Goal: Task Accomplishment & Management: Manage account settings

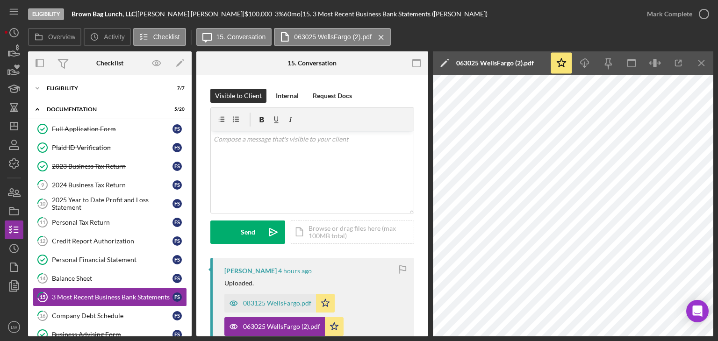
scroll to position [140, 0]
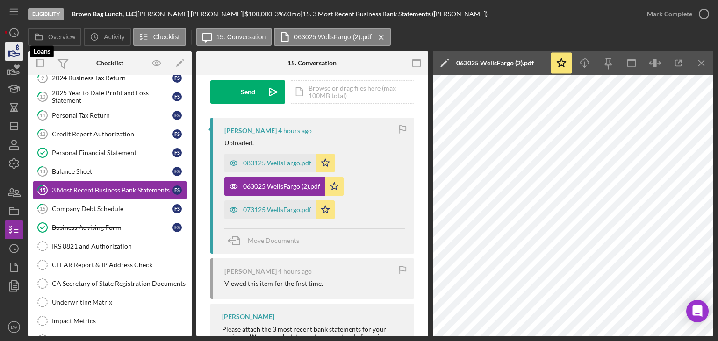
click at [10, 58] on icon "button" at bounding box center [13, 51] width 23 height 23
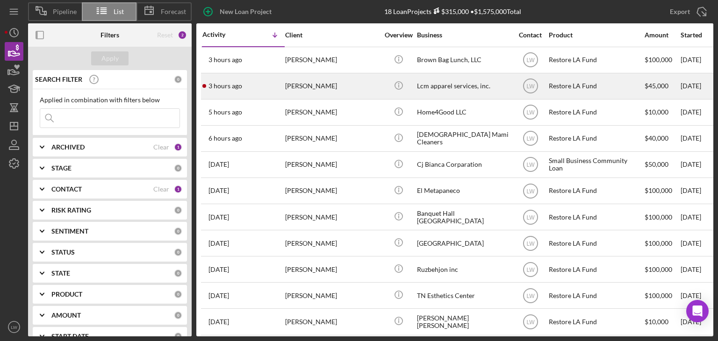
click at [280, 86] on div "3 hours ago [PERSON_NAME]" at bounding box center [243, 86] width 82 height 25
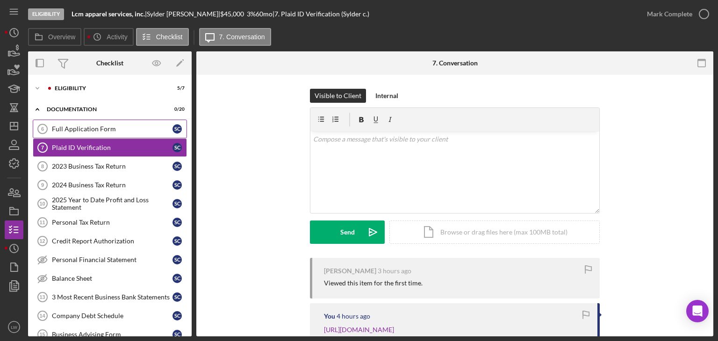
click at [97, 128] on div "Full Application Form" at bounding box center [112, 128] width 121 height 7
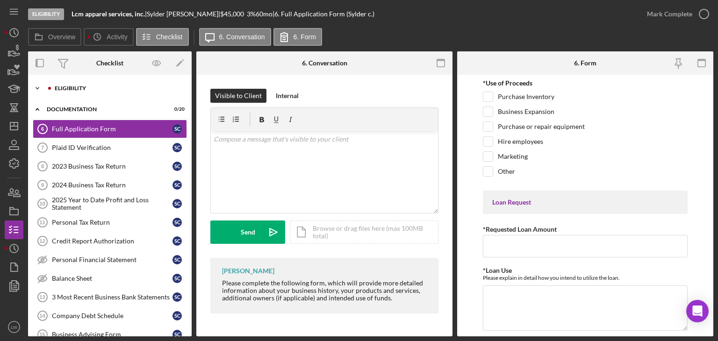
click at [50, 85] on div "Icon/Expander Eligibility 5 / 7" at bounding box center [110, 88] width 164 height 19
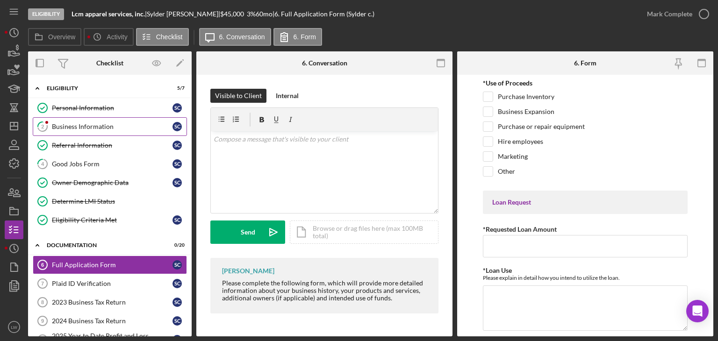
click at [107, 126] on div "Business Information" at bounding box center [112, 126] width 121 height 7
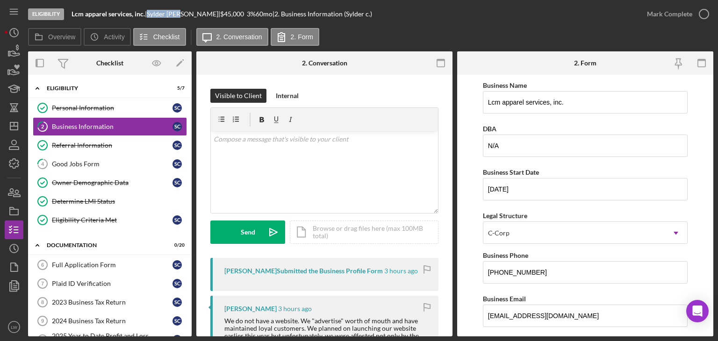
drag, startPoint x: 183, startPoint y: 15, endPoint x: 152, endPoint y: 13, distance: 30.9
click at [152, 13] on div "[PERSON_NAME] |" at bounding box center [183, 13] width 73 height 7
copy div "[PERSON_NAME]"
click at [100, 282] on div "Plaid ID Verification" at bounding box center [112, 283] width 121 height 7
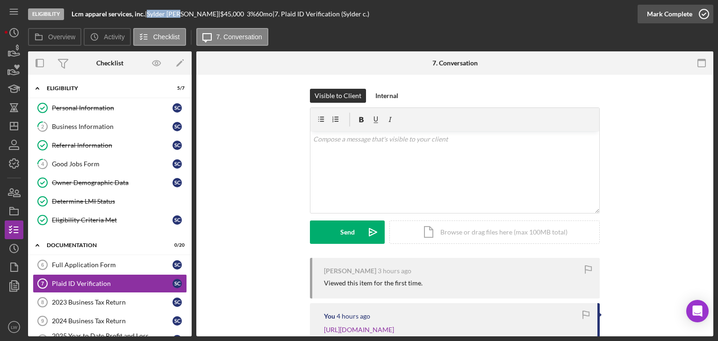
click at [679, 17] on div "Mark Complete" at bounding box center [669, 14] width 45 height 19
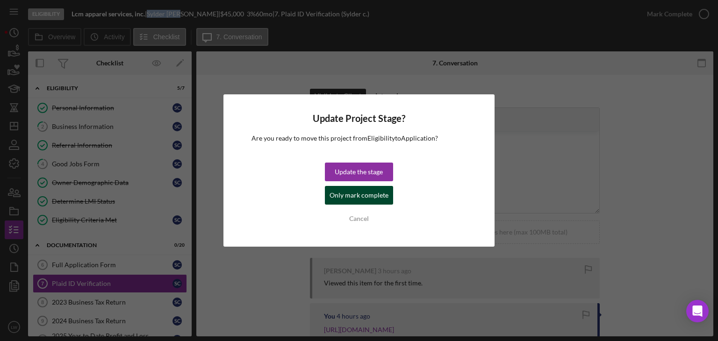
click at [374, 193] on div "Only mark complete" at bounding box center [358, 195] width 59 height 19
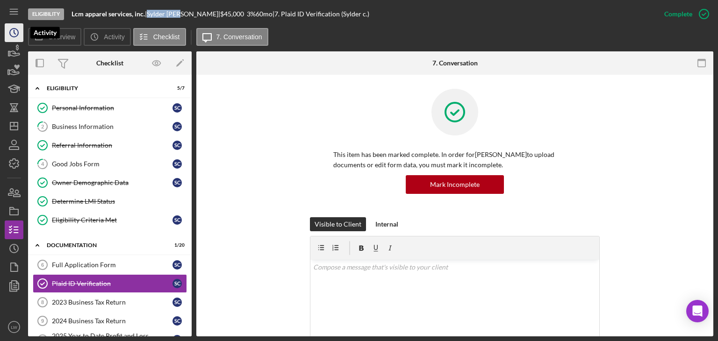
click at [18, 36] on icon "Icon/History" at bounding box center [13, 32] width 23 height 23
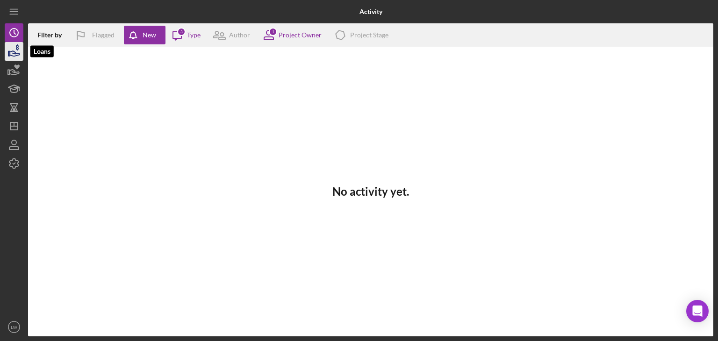
click at [15, 51] on icon "button" at bounding box center [15, 53] width 10 height 5
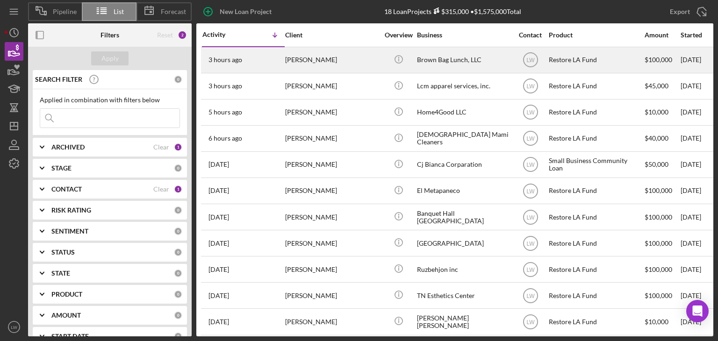
click at [314, 61] on div "[PERSON_NAME]" at bounding box center [331, 60] width 93 height 25
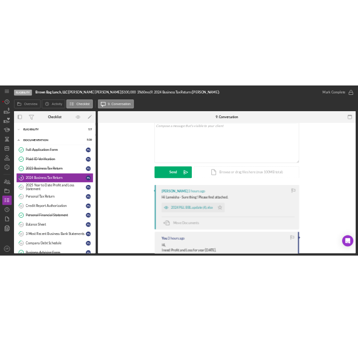
scroll to position [140, 0]
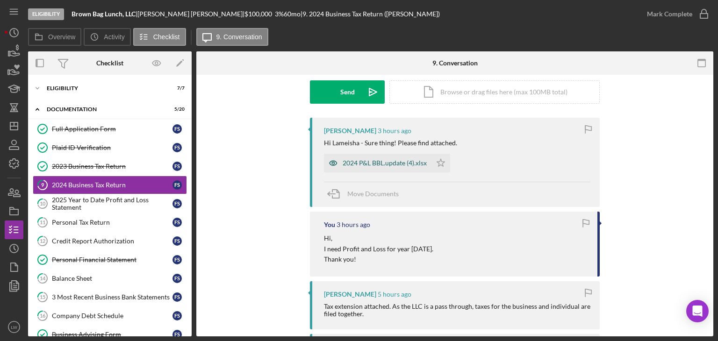
click at [404, 165] on div "2024 P&L BBL.update (4).xlsx" at bounding box center [385, 162] width 84 height 7
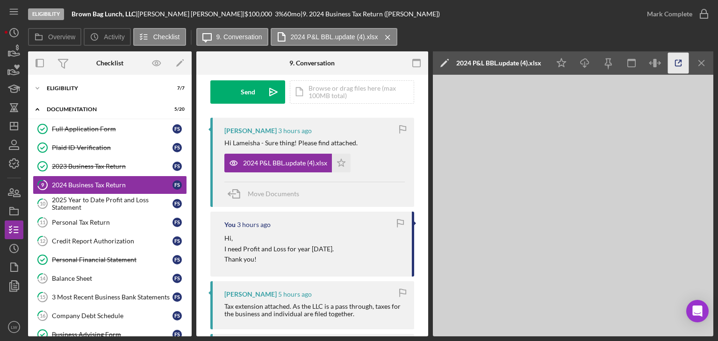
click at [682, 64] on icon "button" at bounding box center [678, 63] width 21 height 21
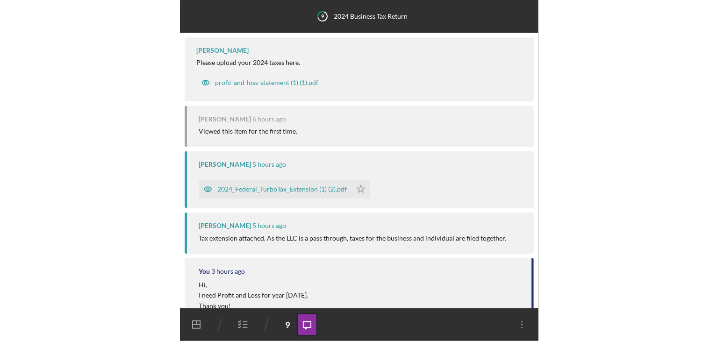
scroll to position [111, 0]
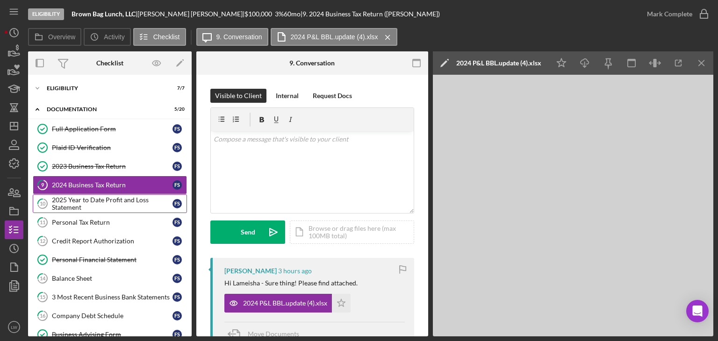
click at [80, 198] on div "2025 Year to Date Profit and Loss Statement" at bounding box center [112, 203] width 121 height 15
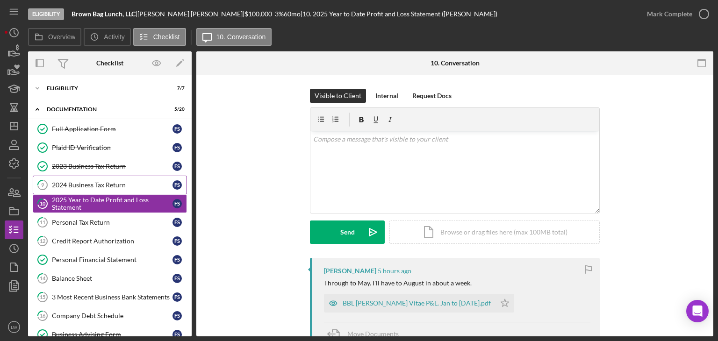
click at [82, 186] on div "2024 Business Tax Return" at bounding box center [112, 184] width 121 height 7
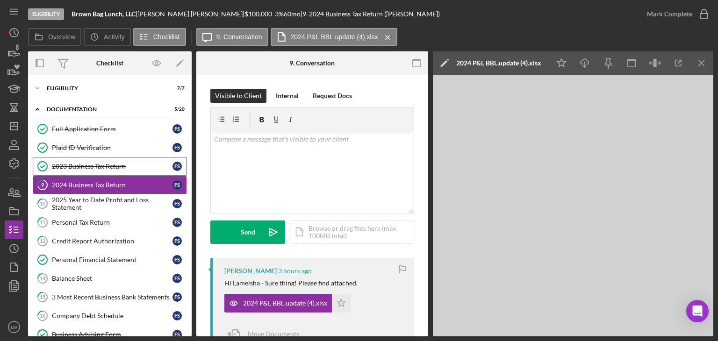
click at [90, 165] on div "2023 Business Tax Return" at bounding box center [112, 166] width 121 height 7
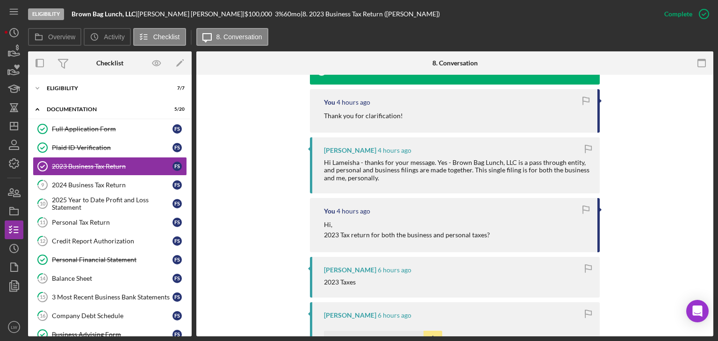
scroll to position [374, 0]
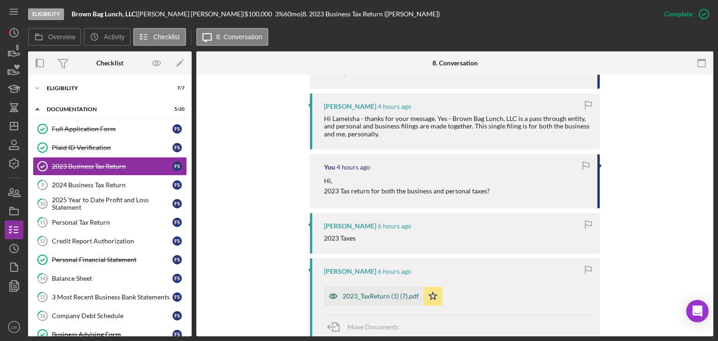
click at [375, 296] on div "2023_TaxReturn (1) (7).pdf" at bounding box center [381, 296] width 76 height 7
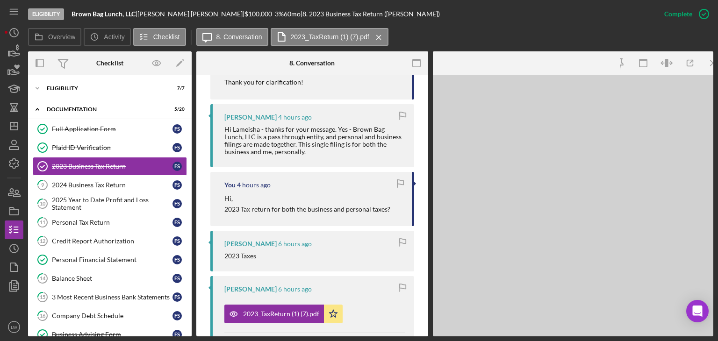
scroll to position [384, 0]
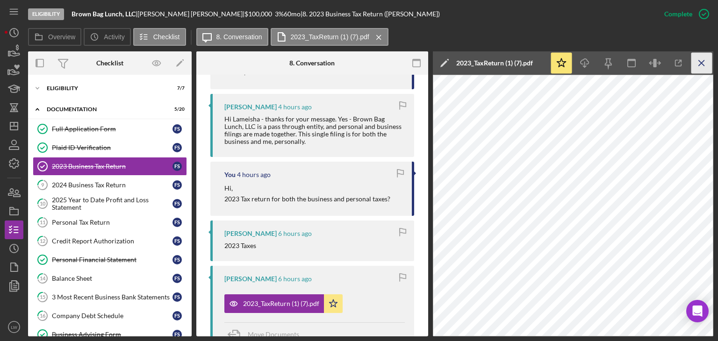
click at [704, 63] on icon "Icon/Menu Close" at bounding box center [701, 63] width 21 height 21
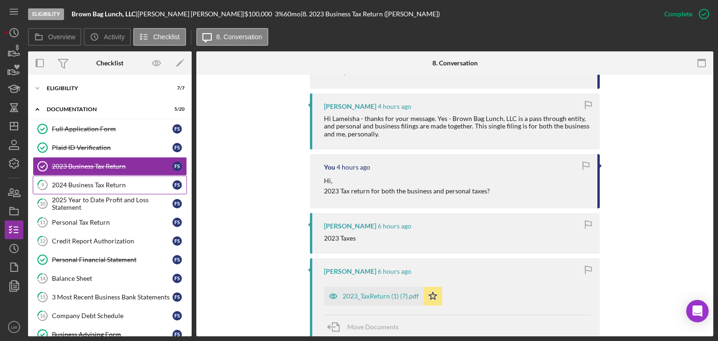
click at [121, 182] on div "2024 Business Tax Return" at bounding box center [112, 184] width 121 height 7
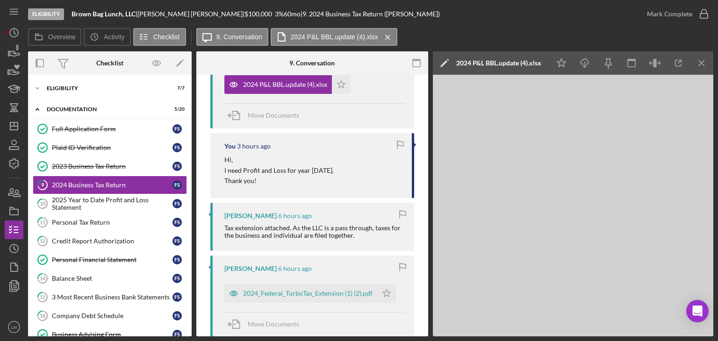
scroll to position [280, 0]
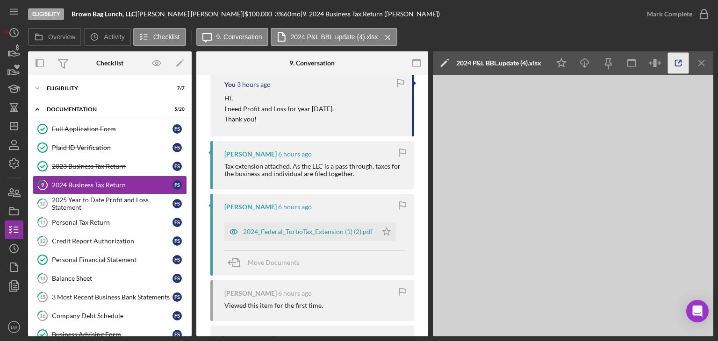
click at [679, 67] on icon "button" at bounding box center [678, 63] width 21 height 21
click at [89, 125] on div "Full Application Form" at bounding box center [112, 128] width 121 height 7
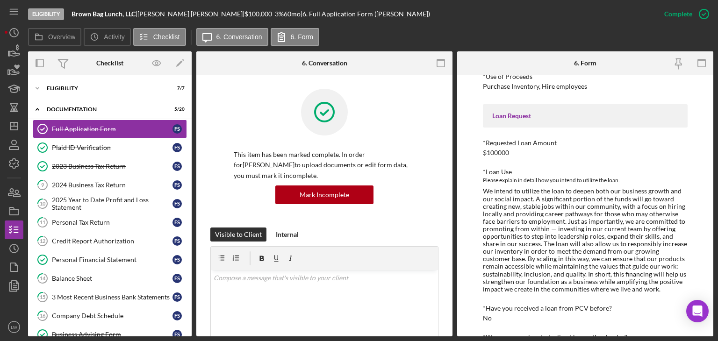
scroll to position [47, 0]
click at [538, 246] on div "We intend to utilize the loan to deepen both our business growth and our social…" at bounding box center [585, 241] width 205 height 105
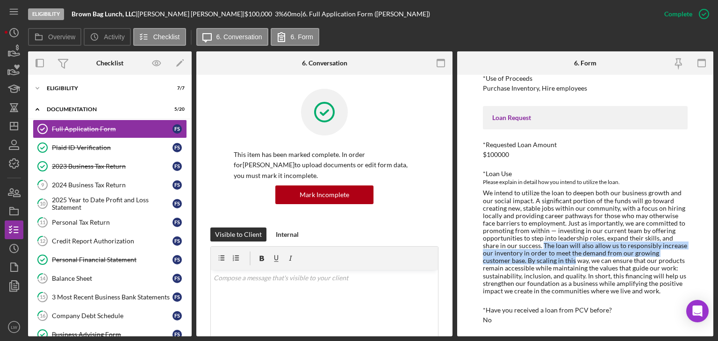
drag, startPoint x: 542, startPoint y: 245, endPoint x: 518, endPoint y: 246, distance: 23.8
click at [544, 264] on div "We intend to utilize the loan to deepen both our business growth and our social…" at bounding box center [585, 241] width 205 height 105
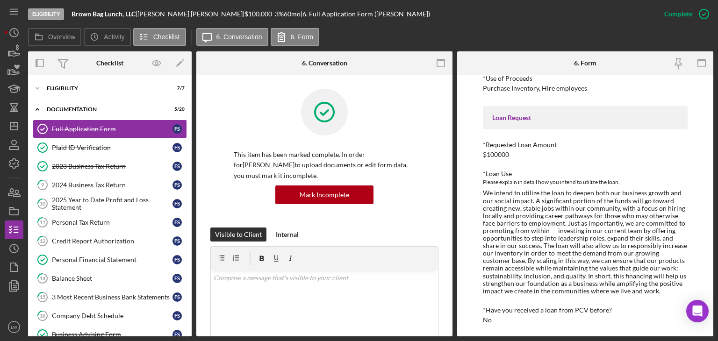
click at [615, 187] on div "*Loan Use Please explain in detail how you intend to utilize the loan." at bounding box center [585, 232] width 205 height 124
click at [103, 93] on div "Icon/Expander Eligibility 7 / 7" at bounding box center [110, 88] width 164 height 19
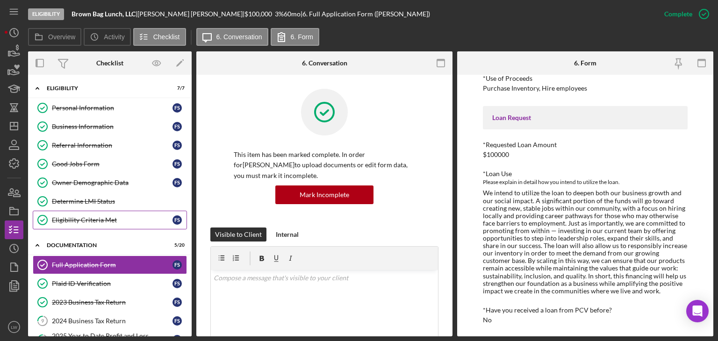
click at [100, 218] on div "Eligibility Criteria Met" at bounding box center [112, 219] width 121 height 7
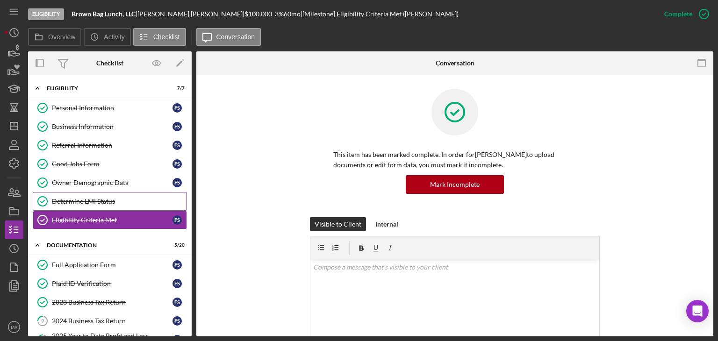
click at [91, 195] on link "Determine LMI Status Determine LMI Status" at bounding box center [110, 201] width 154 height 19
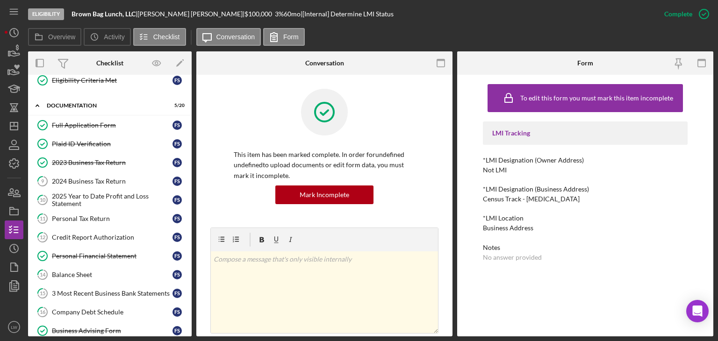
scroll to position [140, 0]
click at [105, 179] on div "2024 Business Tax Return" at bounding box center [112, 180] width 121 height 7
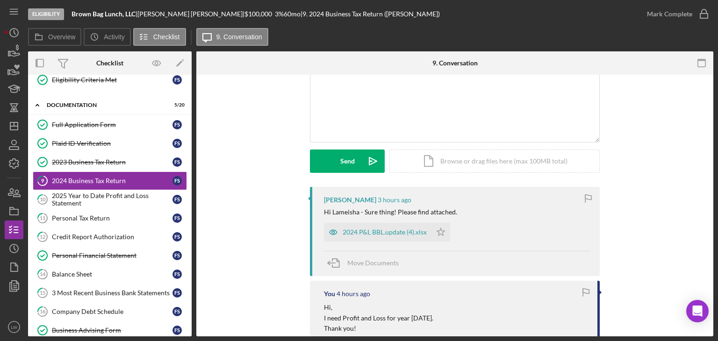
scroll to position [140, 0]
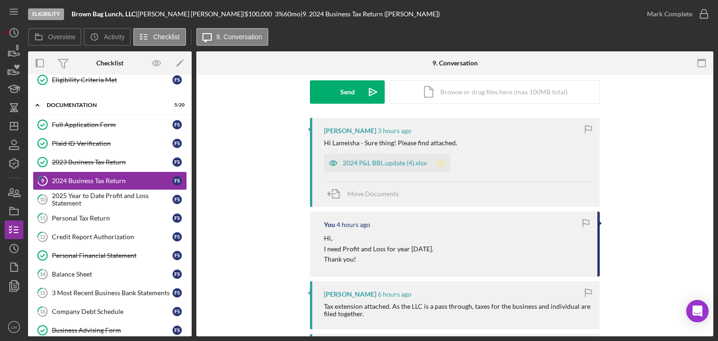
click at [445, 163] on icon "Icon/Star" at bounding box center [440, 163] width 19 height 19
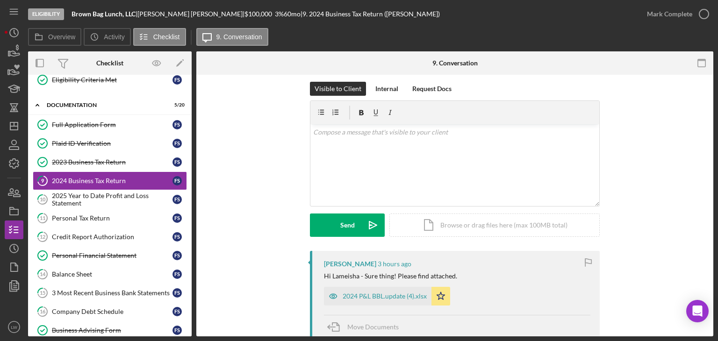
scroll to position [0, 0]
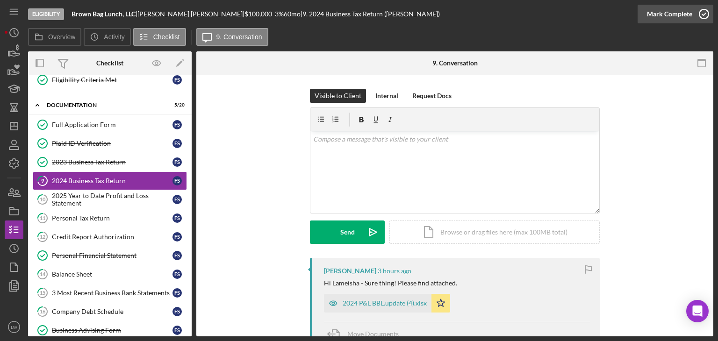
click at [701, 11] on icon "button" at bounding box center [703, 13] width 23 height 23
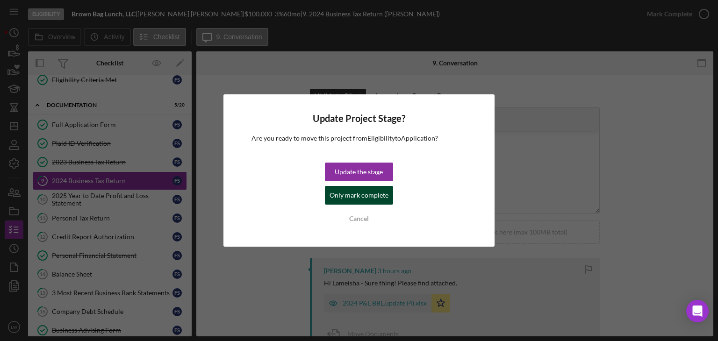
click at [368, 198] on div "Only mark complete" at bounding box center [358, 195] width 59 height 19
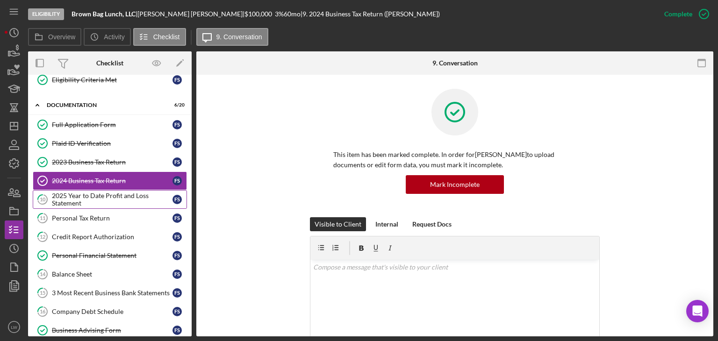
click at [107, 197] on div "2025 Year to Date Profit and Loss Statement" at bounding box center [112, 199] width 121 height 15
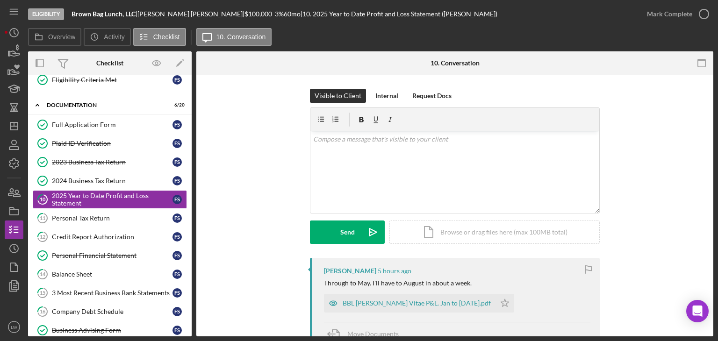
scroll to position [47, 0]
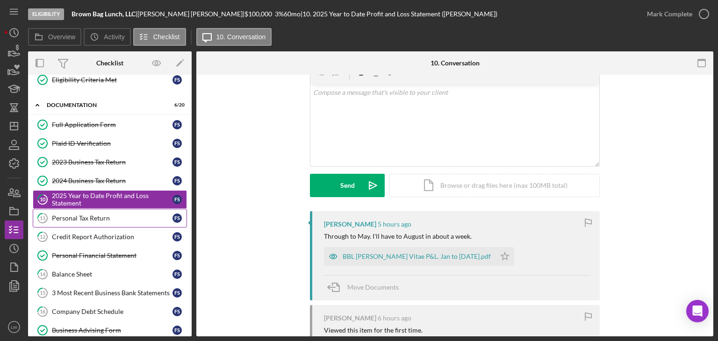
click at [113, 214] on div "Personal Tax Return" at bounding box center [112, 217] width 121 height 7
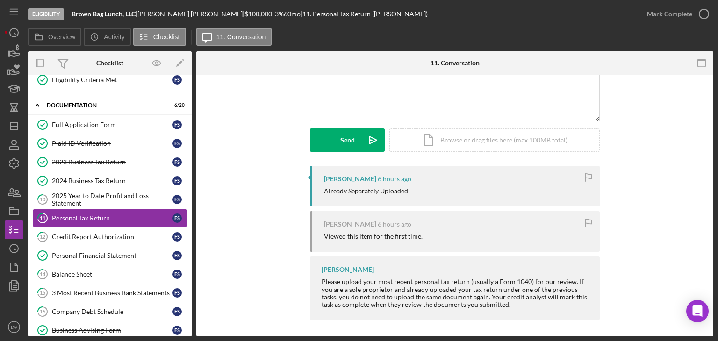
scroll to position [94, 0]
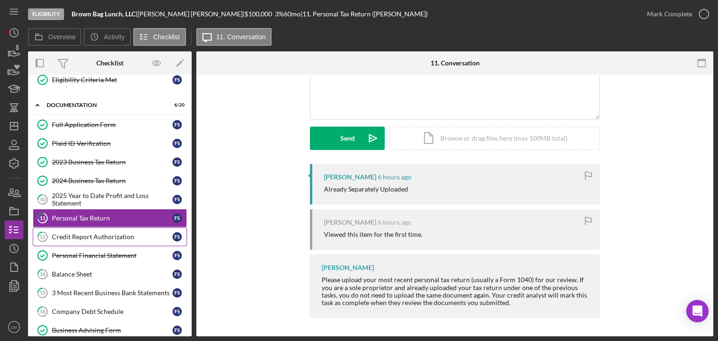
click at [91, 236] on div "Credit Report Authorization" at bounding box center [112, 236] width 121 height 7
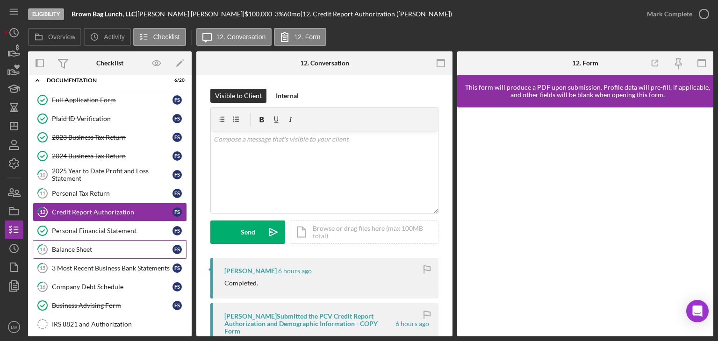
scroll to position [187, 0]
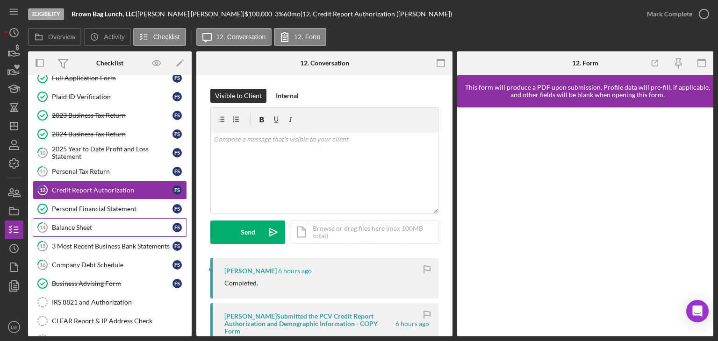
click at [101, 226] on div "Balance Sheet" at bounding box center [112, 227] width 121 height 7
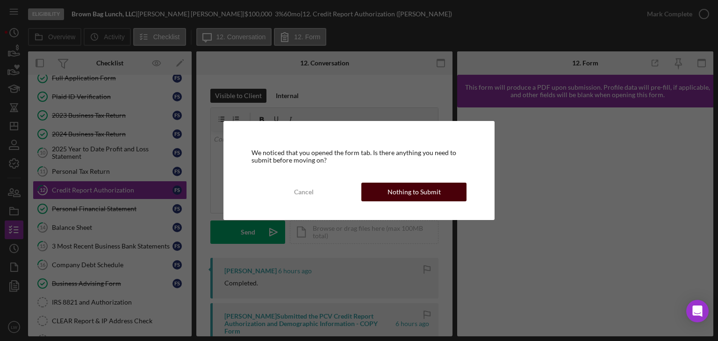
click at [404, 193] on div "Nothing to Submit" at bounding box center [413, 192] width 53 height 19
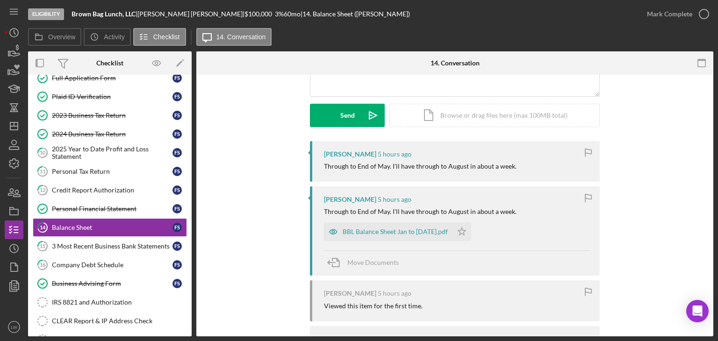
scroll to position [171, 0]
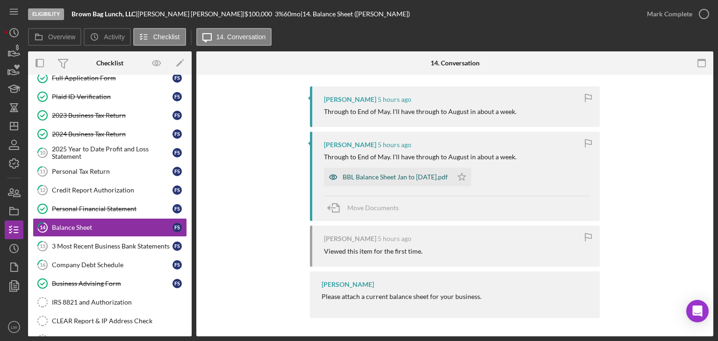
click at [407, 181] on div "BBL Balance Sheet Jan to [DATE].pdf" at bounding box center [388, 177] width 129 height 19
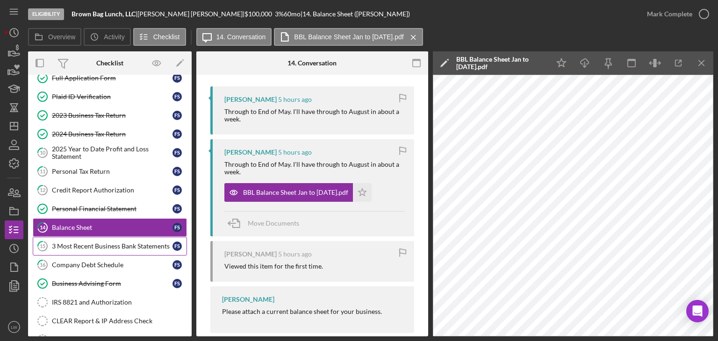
click at [128, 243] on div "3 Most Recent Business Bank Statements" at bounding box center [112, 246] width 121 height 7
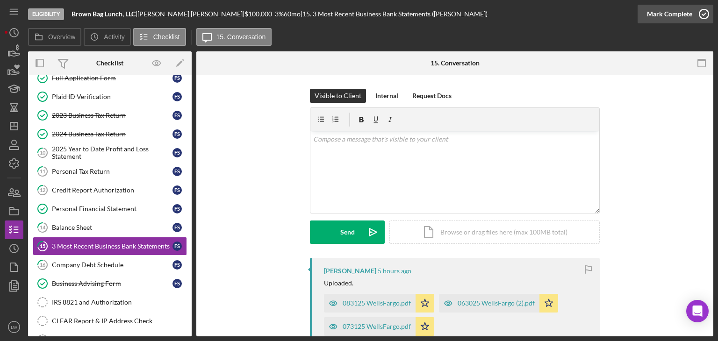
click at [678, 11] on div "Mark Complete" at bounding box center [669, 14] width 45 height 19
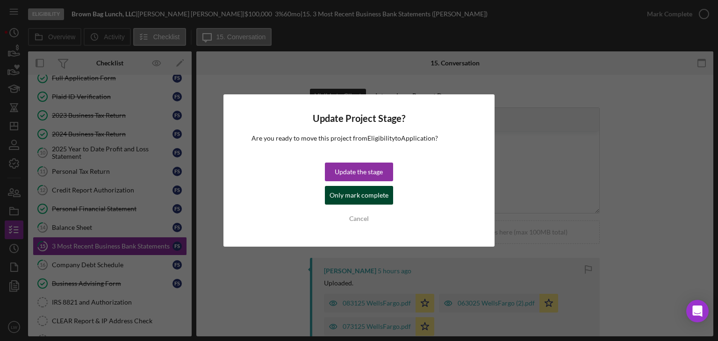
click at [364, 198] on div "Only mark complete" at bounding box center [358, 195] width 59 height 19
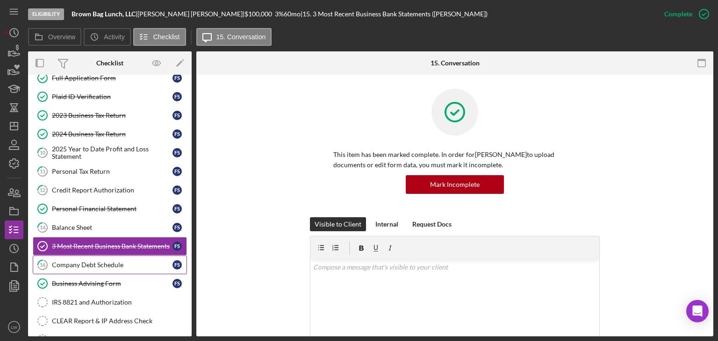
click at [120, 265] on link "16 Company Debt Schedule F S" at bounding box center [110, 265] width 154 height 19
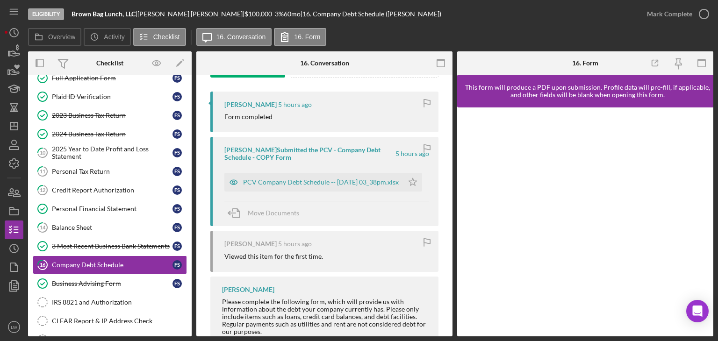
scroll to position [187, 0]
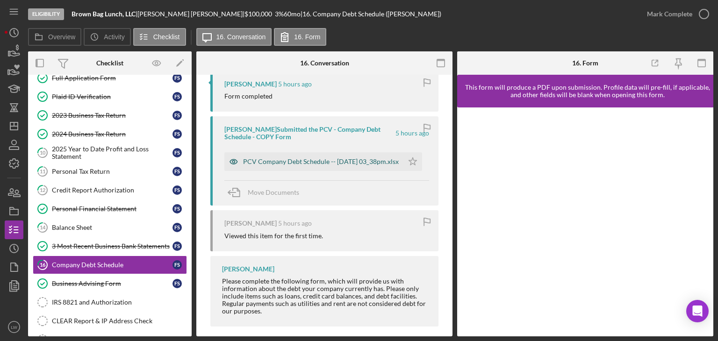
click at [298, 161] on div "PCV Company Debt Schedule -- [DATE] 03_38pm.xlsx" at bounding box center [321, 161] width 156 height 7
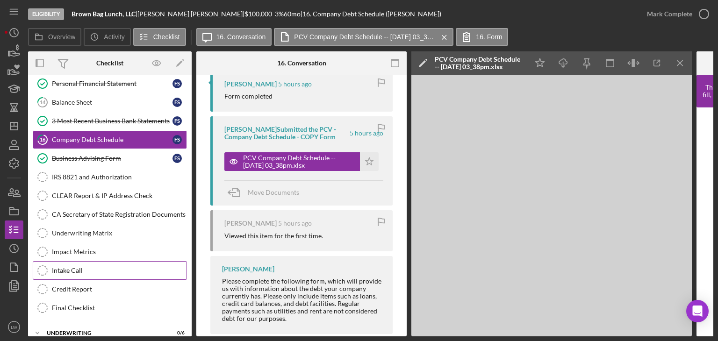
scroll to position [327, 0]
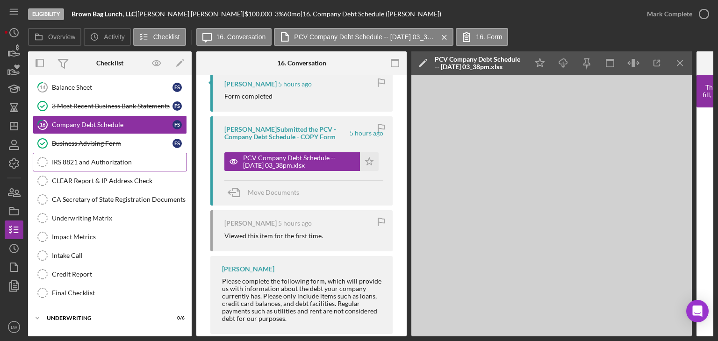
click at [92, 158] on div "IRS 8821 and Authorization" at bounding box center [119, 161] width 135 height 7
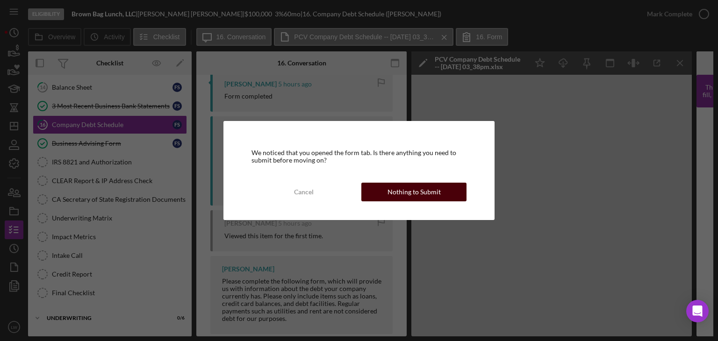
click at [396, 199] on div "Nothing to Submit" at bounding box center [413, 192] width 53 height 19
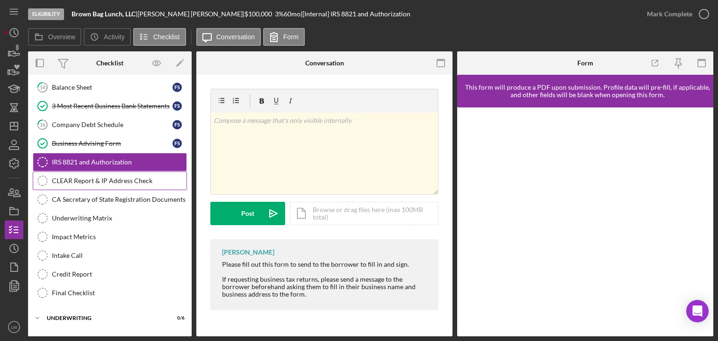
click at [137, 177] on div "CLEAR Report & IP Address Check" at bounding box center [119, 180] width 135 height 7
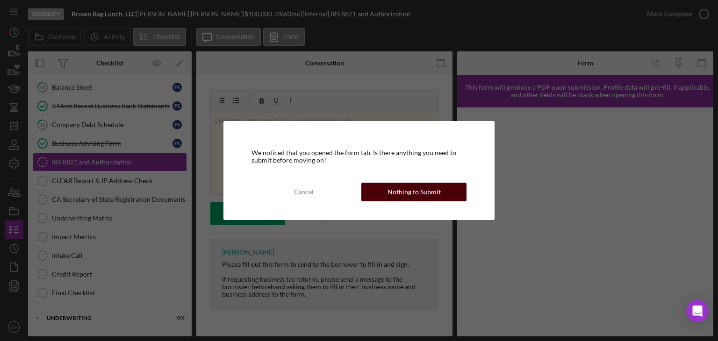
click at [453, 186] on button "Nothing to Submit" at bounding box center [413, 192] width 105 height 19
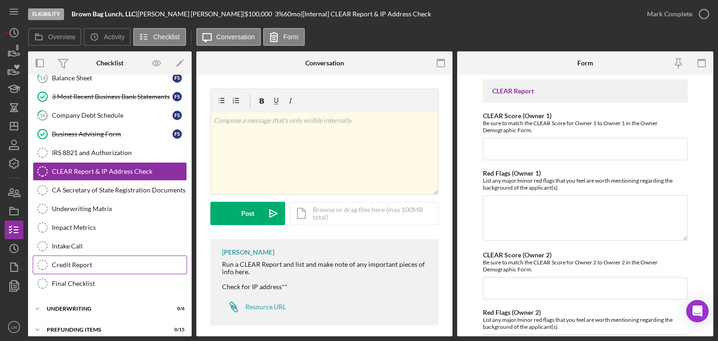
scroll to position [339, 0]
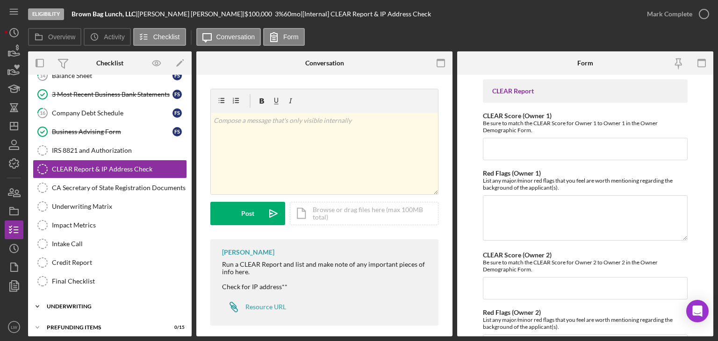
click at [99, 304] on div "Underwriting" at bounding box center [113, 307] width 133 height 6
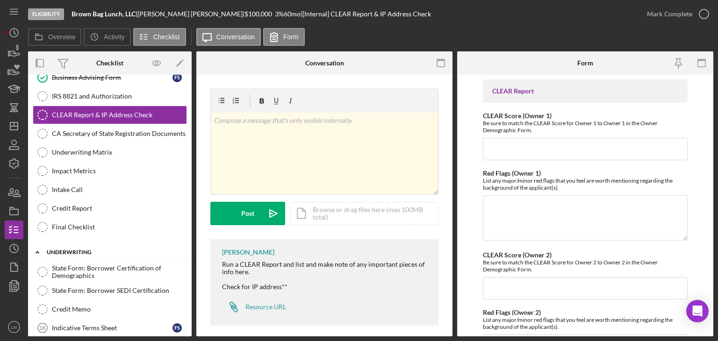
scroll to position [455, 0]
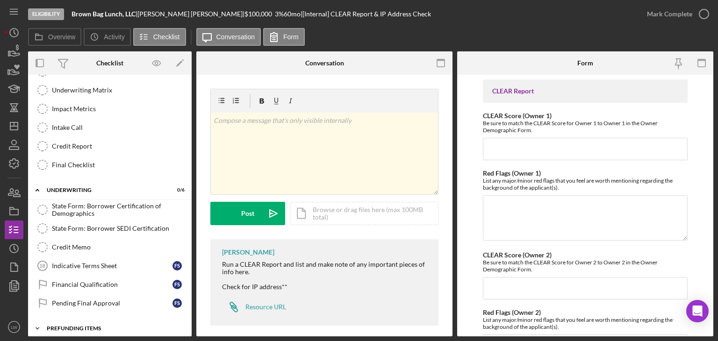
click at [107, 326] on div "Prefunding Items" at bounding box center [113, 329] width 133 height 6
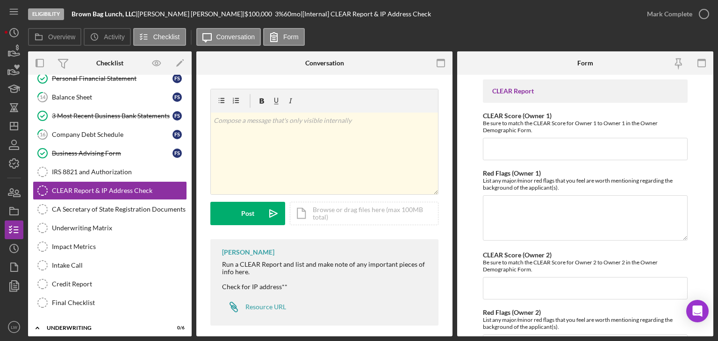
scroll to position [0, 0]
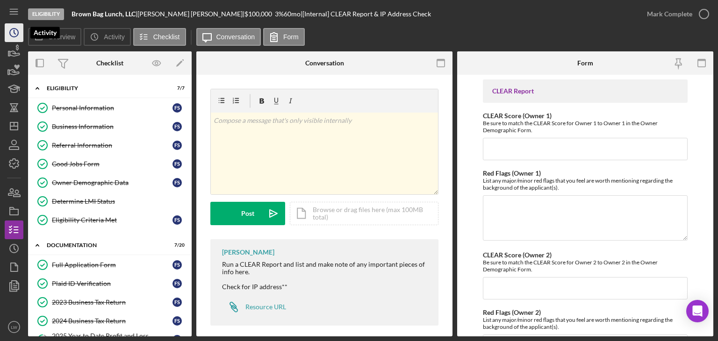
click at [7, 35] on icon "Icon/History" at bounding box center [13, 32] width 23 height 23
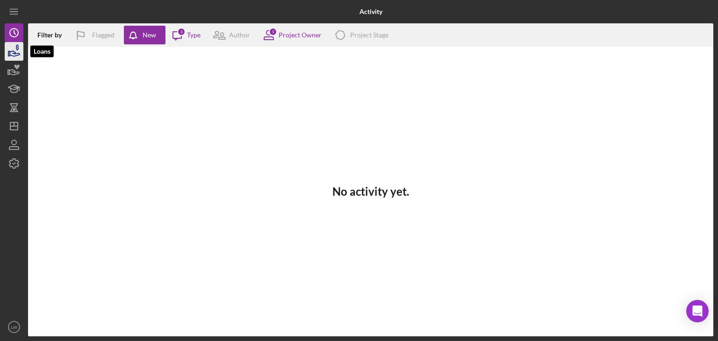
click at [16, 52] on icon "button" at bounding box center [13, 51] width 23 height 23
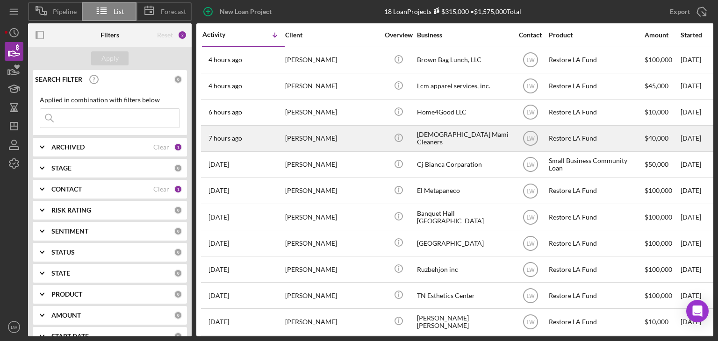
click at [282, 135] on div "7 hours ago [PERSON_NAME]" at bounding box center [243, 138] width 82 height 25
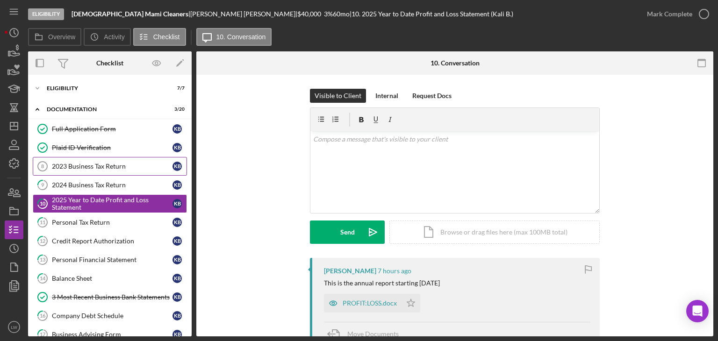
click at [86, 165] on div "2023 Business Tax Return" at bounding box center [112, 166] width 121 height 7
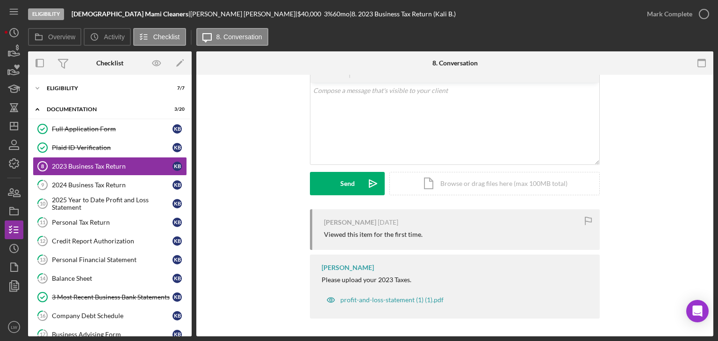
scroll to position [50, 0]
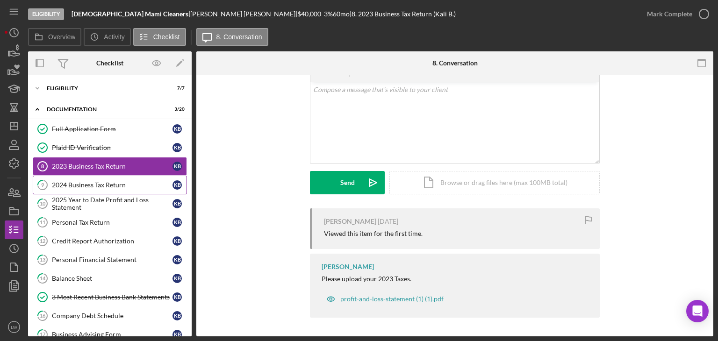
click at [114, 186] on div "2024 Business Tax Return" at bounding box center [112, 184] width 121 height 7
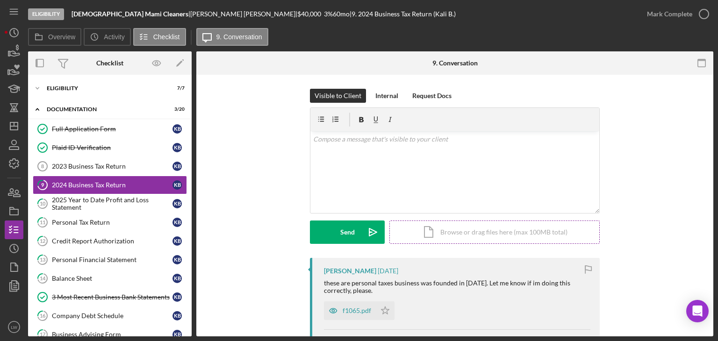
scroll to position [47, 0]
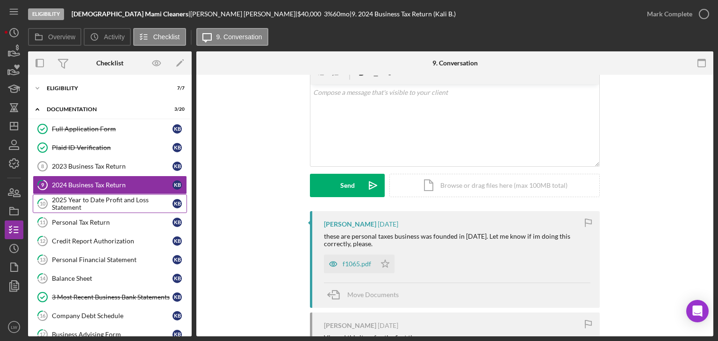
click at [142, 202] on div "2025 Year to Date Profit and Loss Statement" at bounding box center [112, 203] width 121 height 15
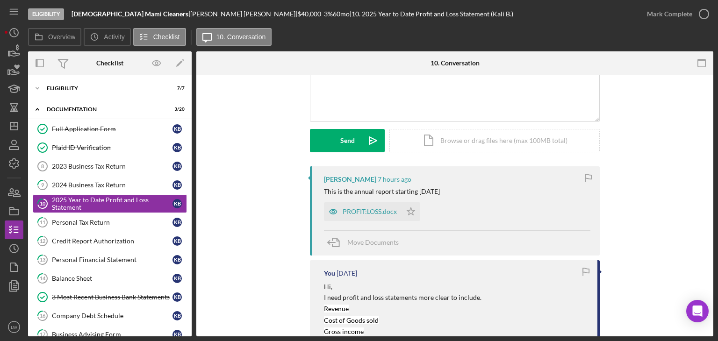
scroll to position [93, 0]
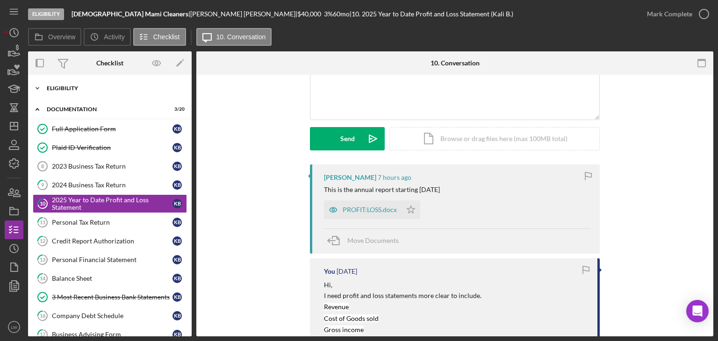
click at [79, 85] on div "Icon/Expander Eligibility 7 / 7" at bounding box center [110, 88] width 164 height 19
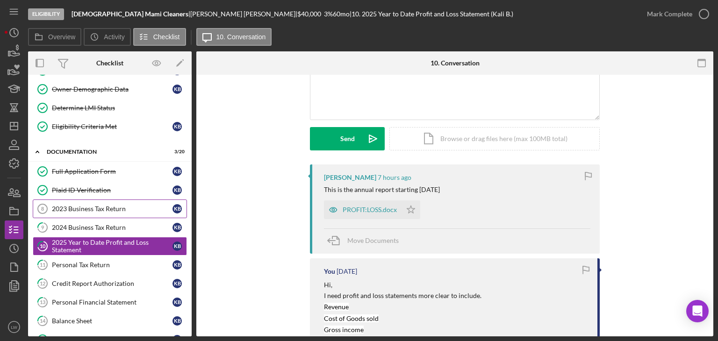
click at [109, 210] on div "2023 Business Tax Return" at bounding box center [112, 208] width 121 height 7
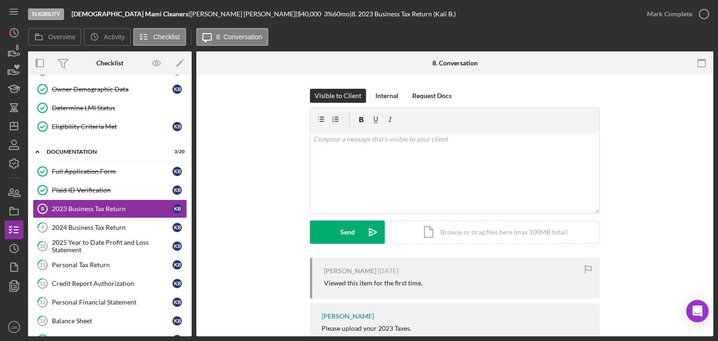
scroll to position [50, 0]
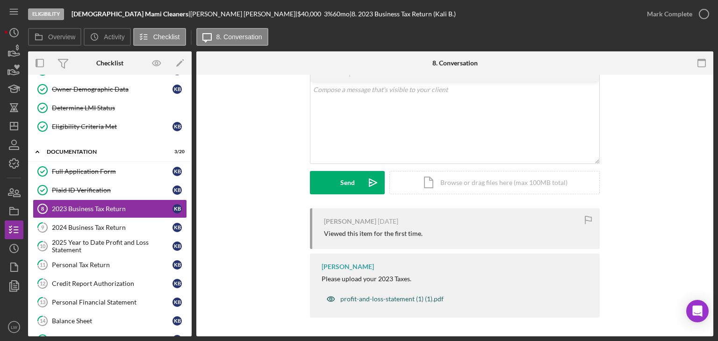
click at [388, 298] on div "profit-and-loss-statement (1) (1).pdf" at bounding box center [391, 298] width 103 height 7
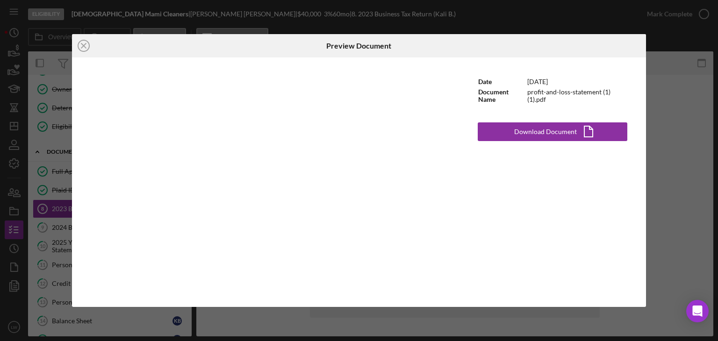
click at [695, 188] on div "Icon/Close Preview Document Date [DATE] Document Name profit-and-loss-statement…" at bounding box center [359, 170] width 718 height 341
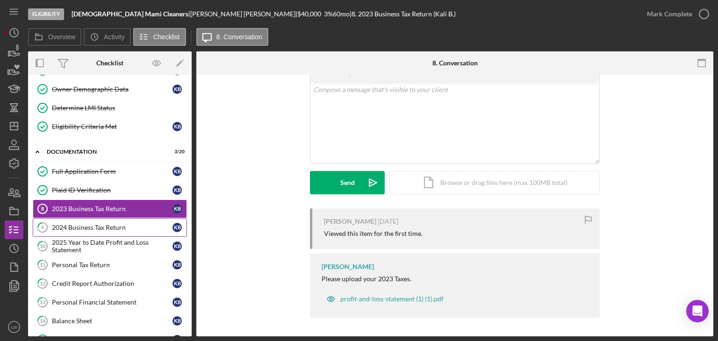
click at [112, 224] on div "2024 Business Tax Return" at bounding box center [112, 227] width 121 height 7
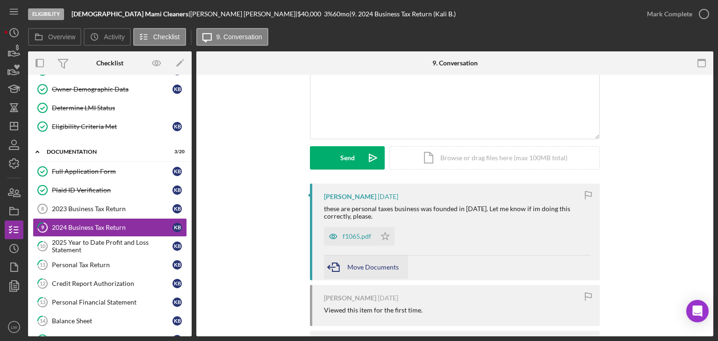
scroll to position [93, 0]
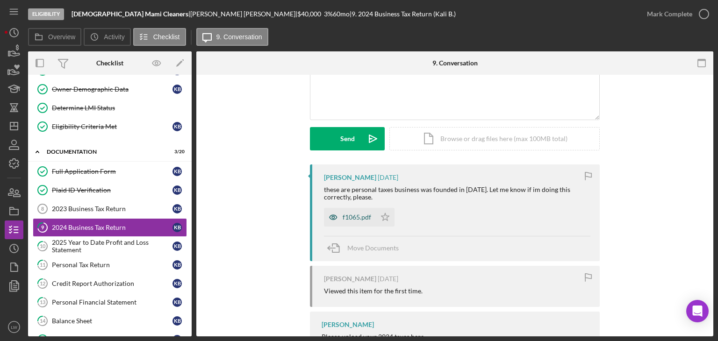
click at [359, 217] on div "f1065.pdf" at bounding box center [357, 217] width 29 height 7
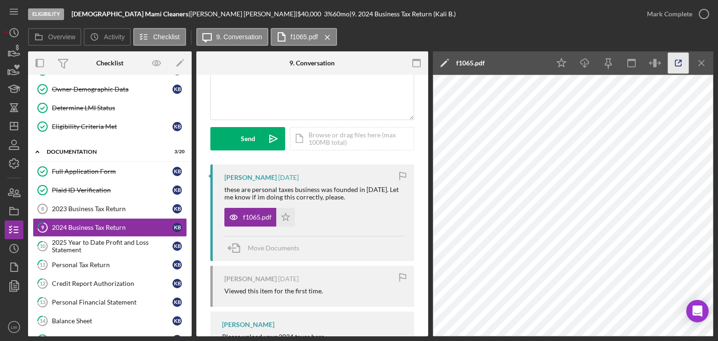
click at [673, 67] on icon "button" at bounding box center [678, 63] width 21 height 21
click at [72, 165] on link "Full Application Form Full Application Form K B" at bounding box center [110, 171] width 154 height 19
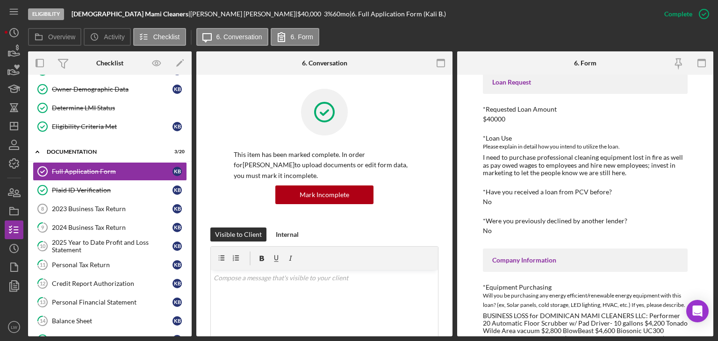
scroll to position [93, 0]
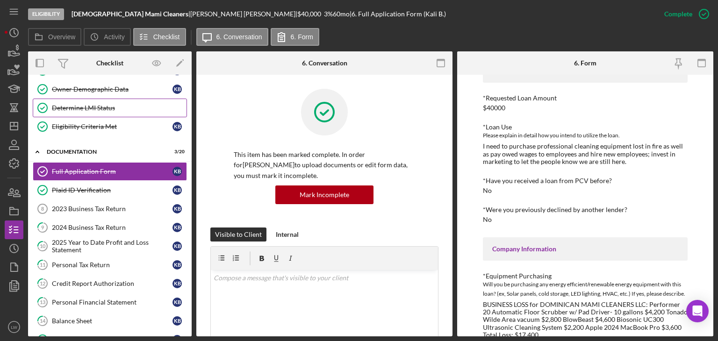
click at [113, 112] on link "Determine LMI Status Determine LMI Status" at bounding box center [110, 108] width 154 height 19
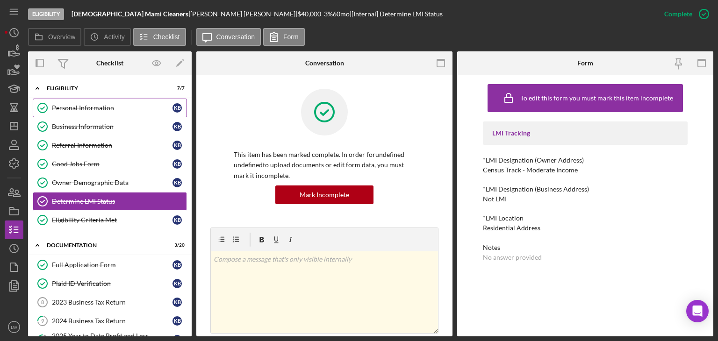
click at [97, 102] on link "Personal Information Personal Information K B" at bounding box center [110, 108] width 154 height 19
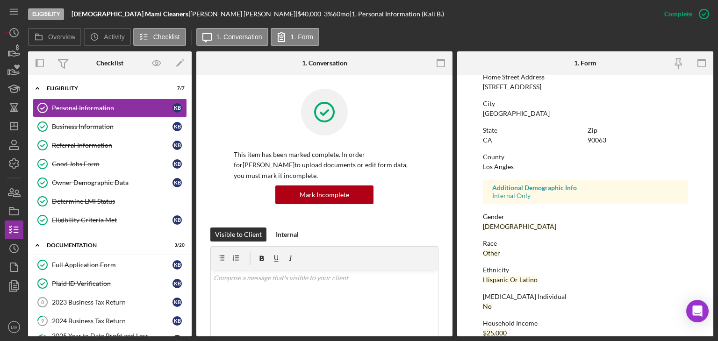
scroll to position [174, 0]
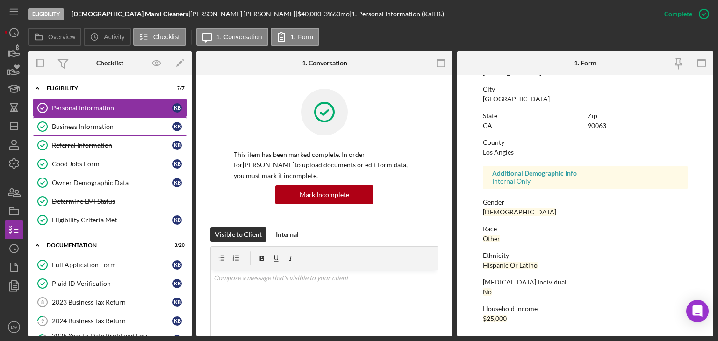
click at [117, 123] on div "Business Information" at bounding box center [112, 126] width 121 height 7
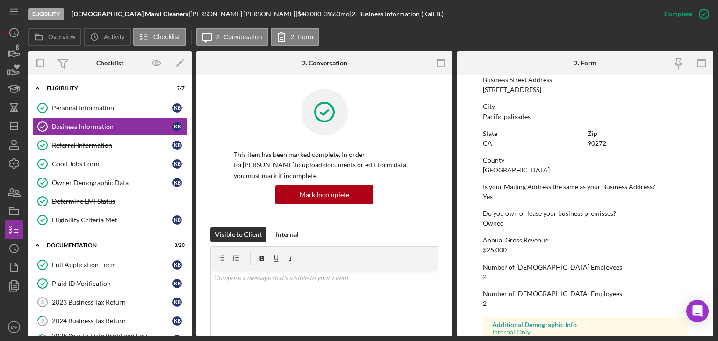
scroll to position [443, 0]
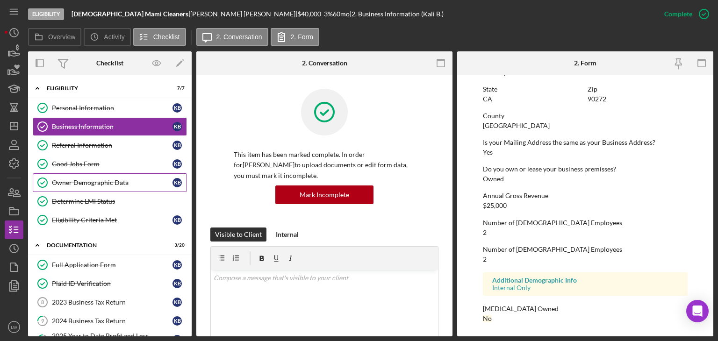
click at [110, 183] on div "Owner Demographic Data" at bounding box center [112, 182] width 121 height 7
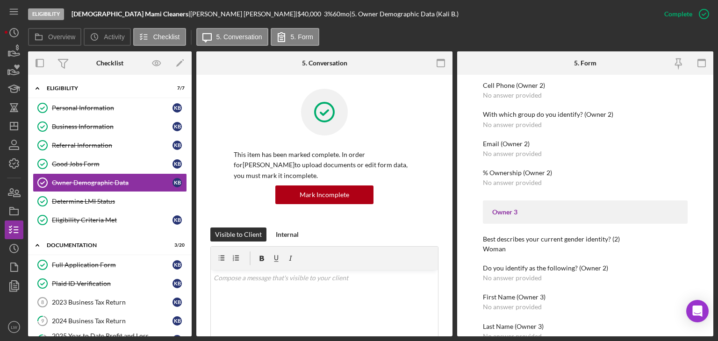
scroll to position [701, 0]
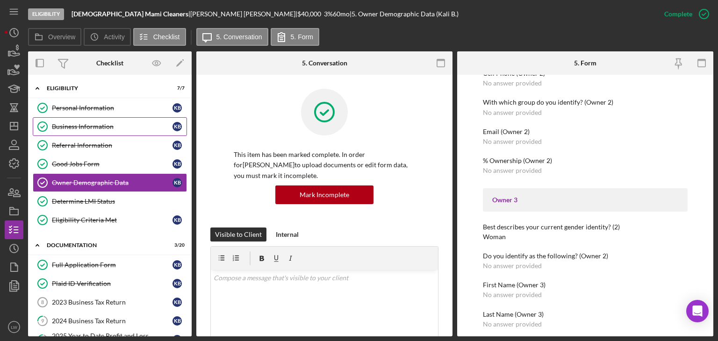
click at [87, 123] on div "Business Information" at bounding box center [112, 126] width 121 height 7
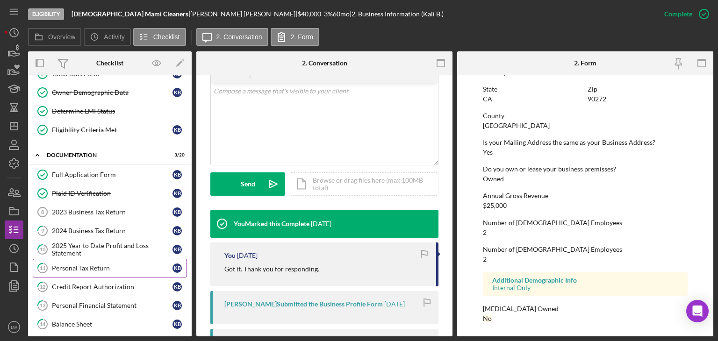
scroll to position [140, 0]
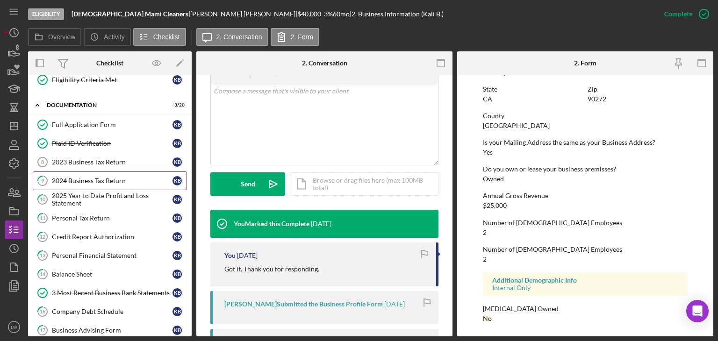
click at [98, 172] on link "9 2024 Business Tax Return K B" at bounding box center [110, 180] width 154 height 19
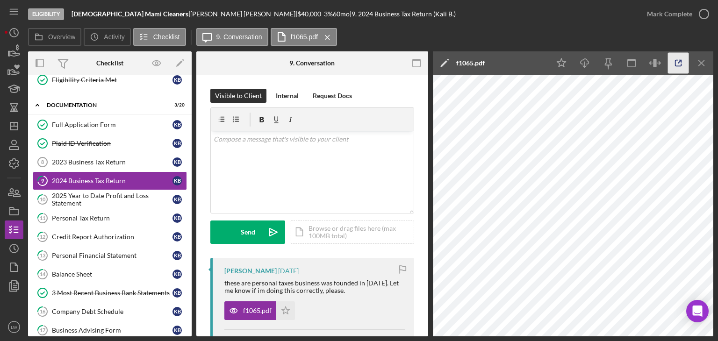
click at [678, 58] on icon "button" at bounding box center [678, 63] width 21 height 21
click at [61, 194] on div "2025 Year to Date Profit and Loss Statement" at bounding box center [112, 199] width 121 height 15
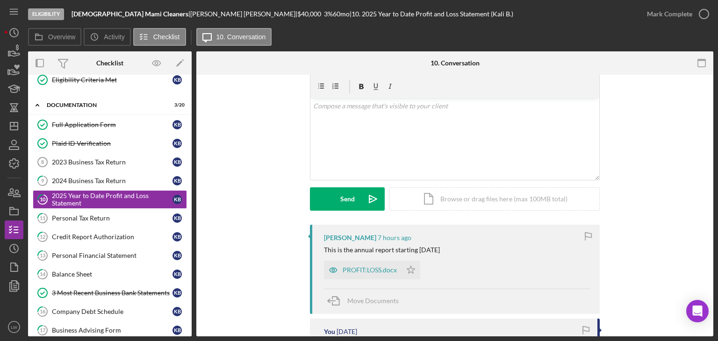
scroll to position [93, 0]
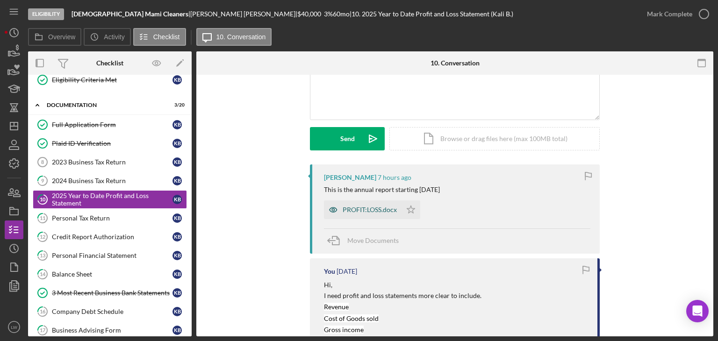
click at [363, 216] on div "PROFIT:LOSS.docx" at bounding box center [363, 209] width 78 height 19
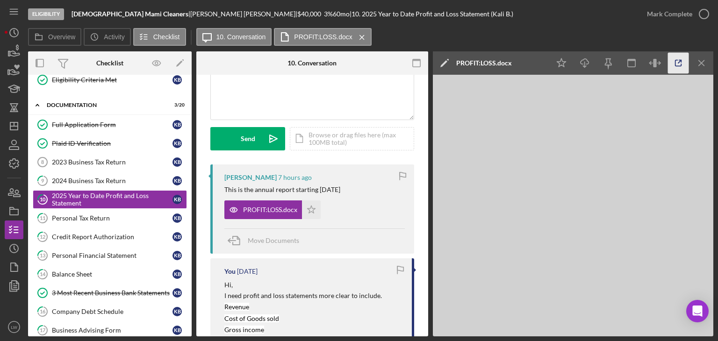
click at [670, 66] on icon "button" at bounding box center [678, 63] width 21 height 21
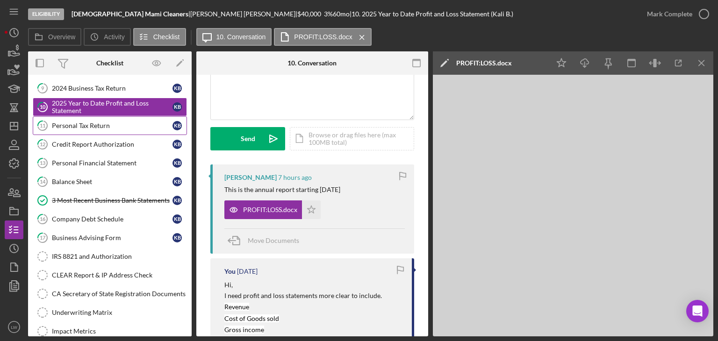
scroll to position [234, 0]
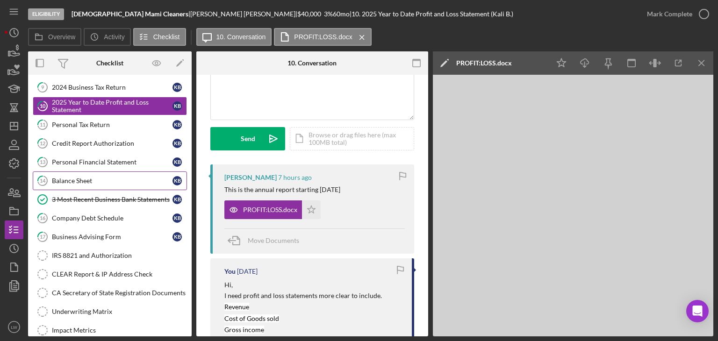
click at [111, 178] on div "Balance Sheet" at bounding box center [112, 180] width 121 height 7
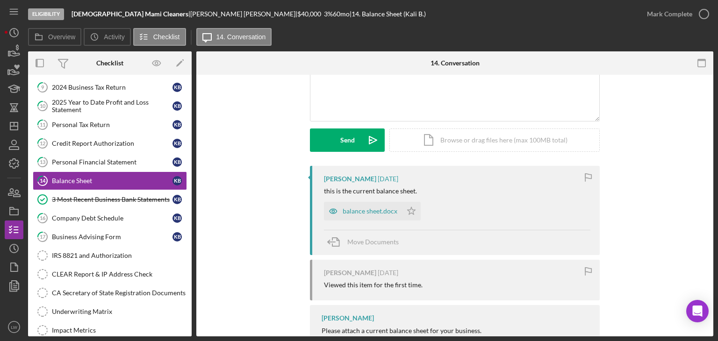
scroll to position [93, 0]
click at [379, 207] on div "balance sheet.docx" at bounding box center [370, 209] width 55 height 7
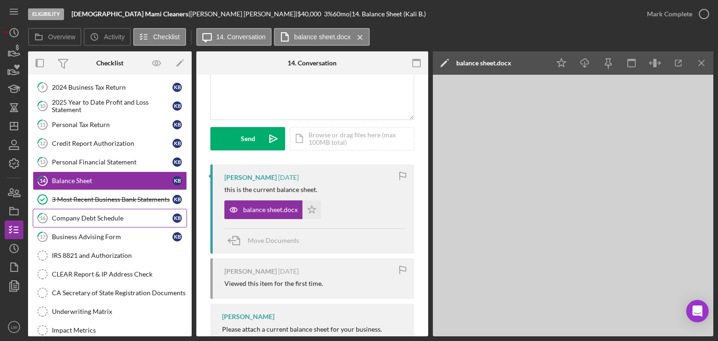
click at [125, 214] on div "Company Debt Schedule" at bounding box center [112, 217] width 121 height 7
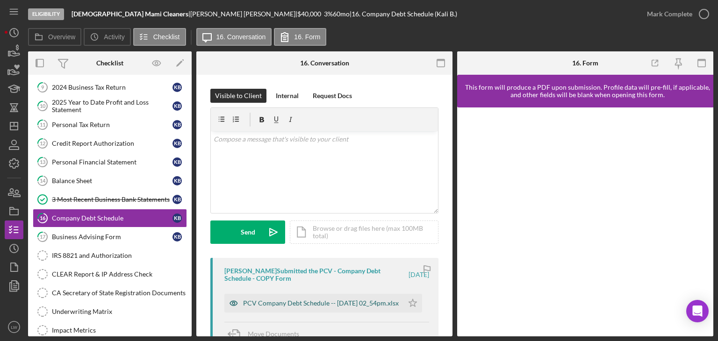
click at [342, 300] on div "PCV Company Debt Schedule -- [DATE] 02_54pm.xlsx" at bounding box center [321, 303] width 156 height 7
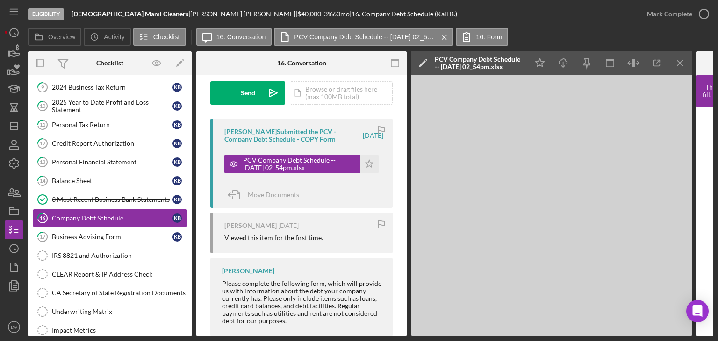
scroll to position [140, 0]
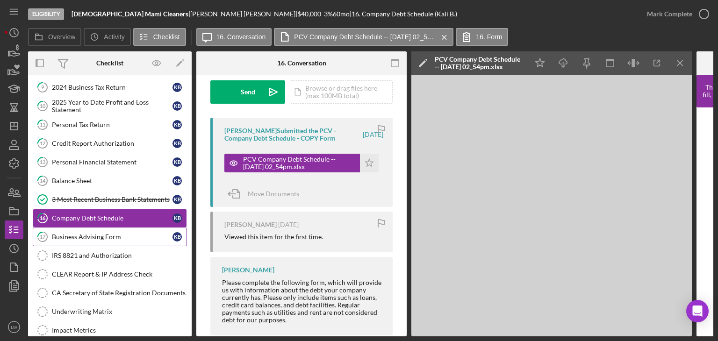
click at [125, 233] on div "Business Advising Form" at bounding box center [112, 236] width 121 height 7
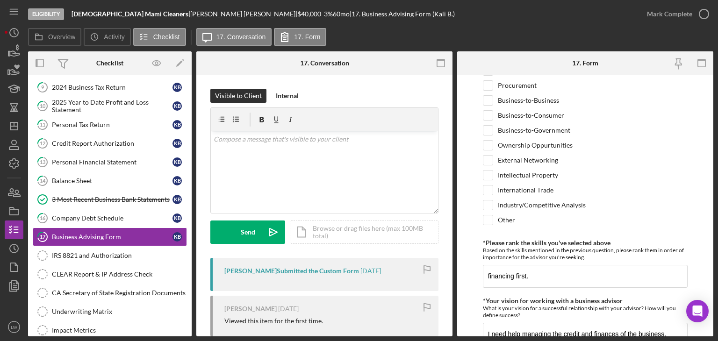
scroll to position [867, 0]
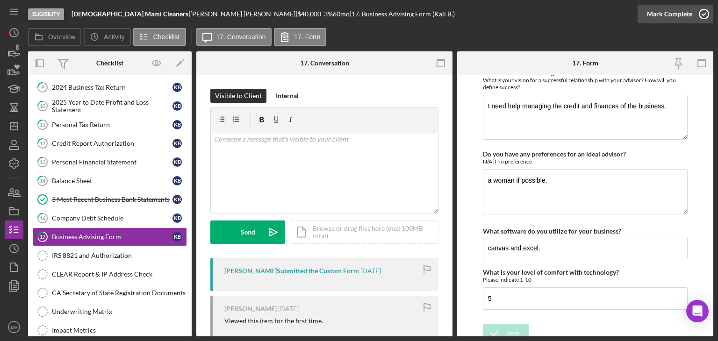
click at [681, 12] on div "Mark Complete" at bounding box center [669, 14] width 45 height 19
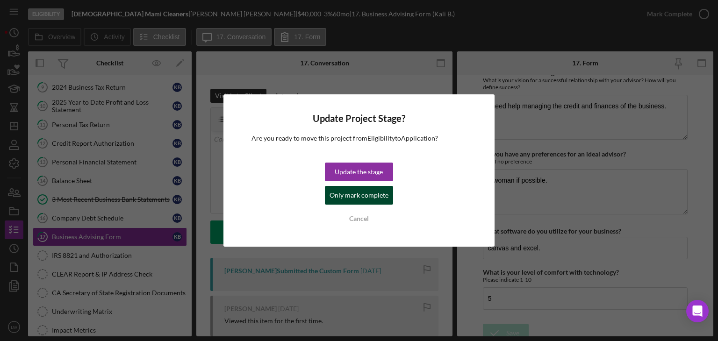
click at [353, 196] on div "Only mark complete" at bounding box center [358, 195] width 59 height 19
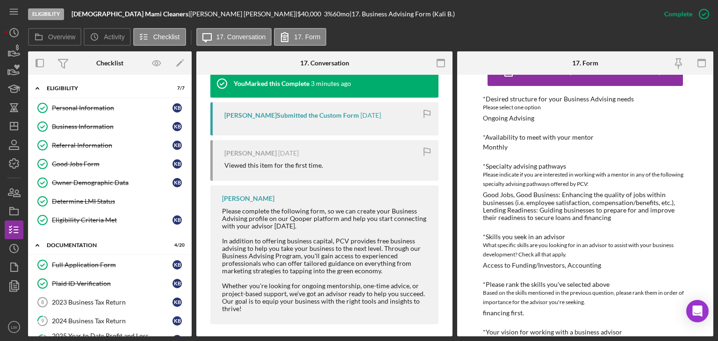
scroll to position [0, 0]
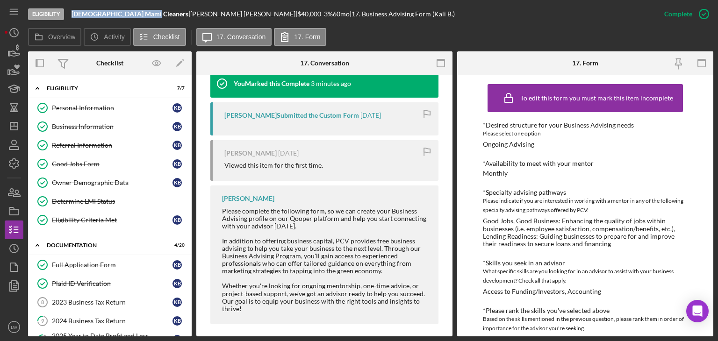
drag, startPoint x: 143, startPoint y: 14, endPoint x: 69, endPoint y: 14, distance: 74.3
click at [69, 14] on div "Eligibility Dominican Mami Cleaners | [PERSON_NAME] | $40,000 $8,000 3 % 60 mo …" at bounding box center [341, 14] width 627 height 28
click at [95, 129] on div "Business Information" at bounding box center [112, 126] width 121 height 7
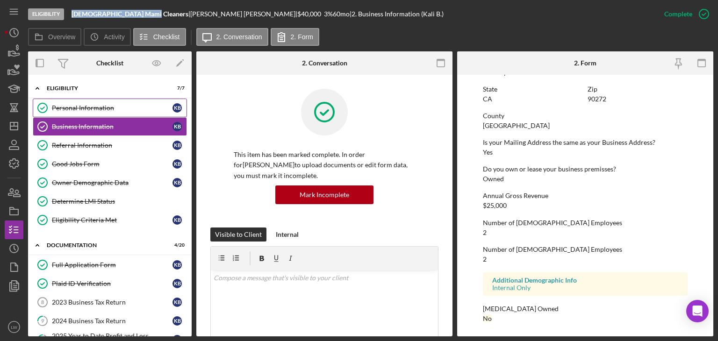
click at [108, 105] on div "Personal Information" at bounding box center [112, 107] width 121 height 7
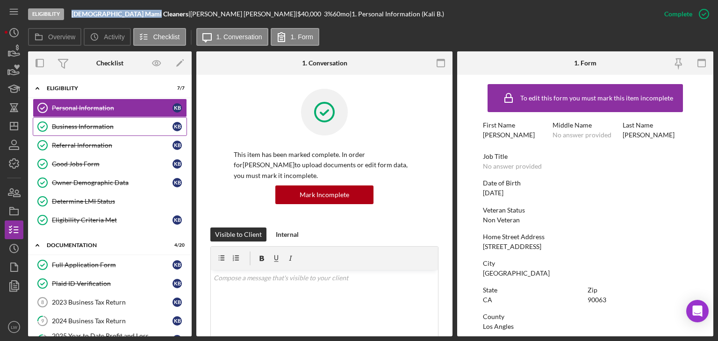
click at [100, 122] on link "Business Information Business Information K B" at bounding box center [110, 126] width 154 height 19
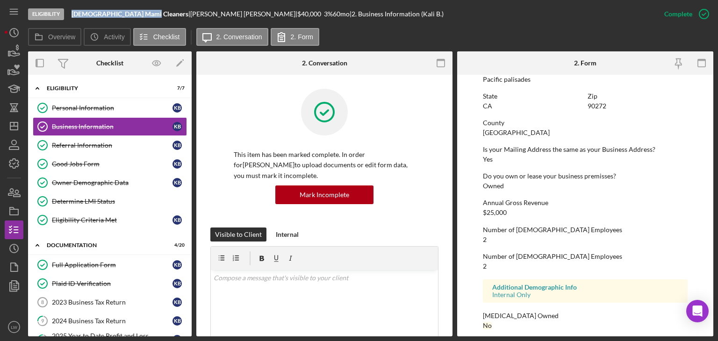
scroll to position [443, 0]
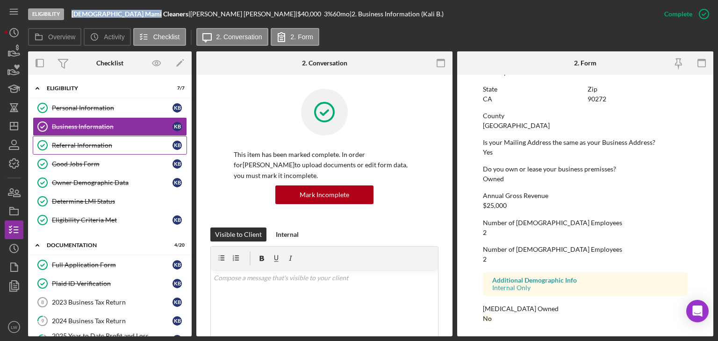
click at [82, 148] on div "Referral Information" at bounding box center [112, 145] width 121 height 7
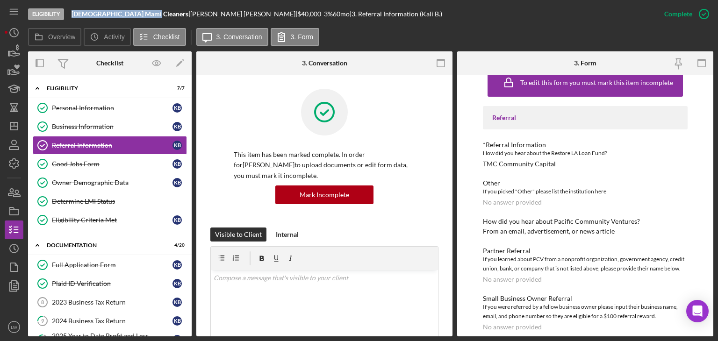
scroll to position [24, 0]
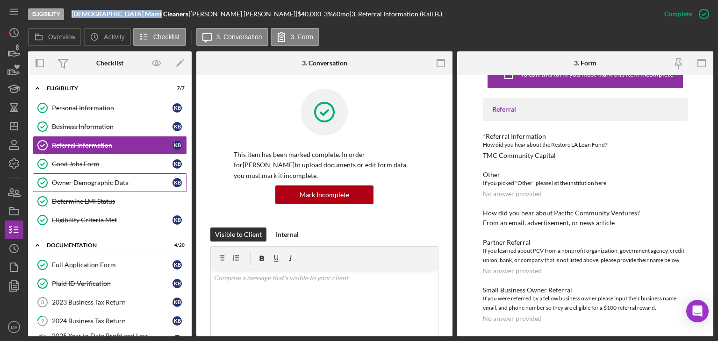
click at [111, 189] on link "Owner Demographic Data Owner Demographic Data K B" at bounding box center [110, 182] width 154 height 19
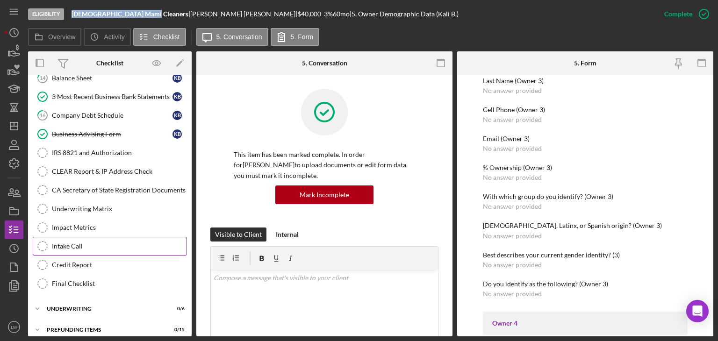
scroll to position [339, 0]
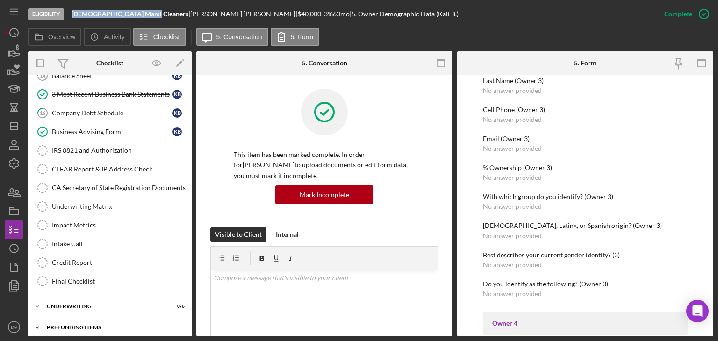
click at [179, 325] on div "Prefunding Items" at bounding box center [116, 328] width 138 height 6
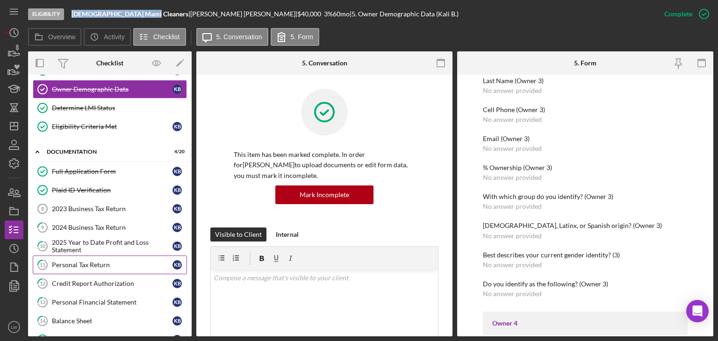
scroll to position [0, 0]
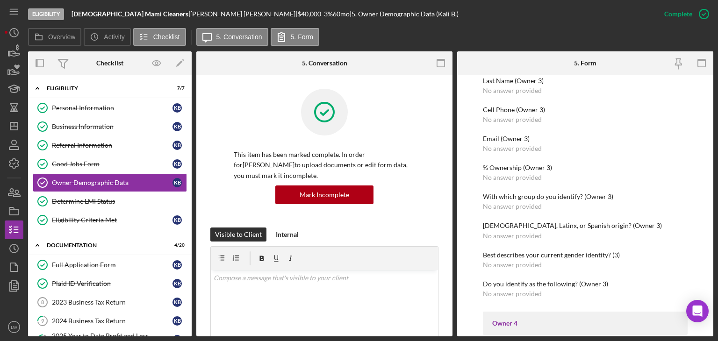
click at [392, 29] on div "Overview Icon/History Activity Checklist Icon/Message 5. Conversation 5. Form" at bounding box center [370, 37] width 685 height 19
click at [13, 35] on icon "Icon/History" at bounding box center [13, 32] width 23 height 23
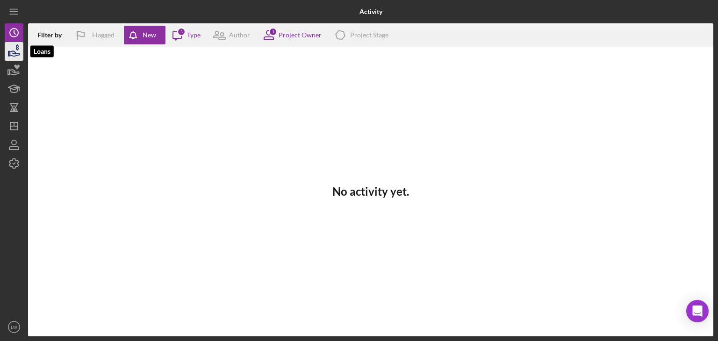
click at [13, 53] on icon "button" at bounding box center [15, 53] width 10 height 5
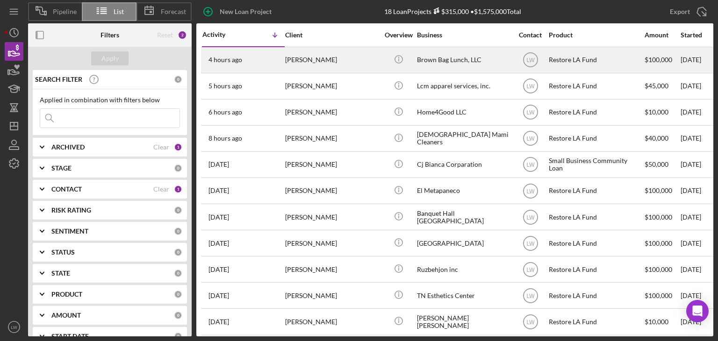
click at [325, 53] on div "[PERSON_NAME]" at bounding box center [331, 60] width 93 height 25
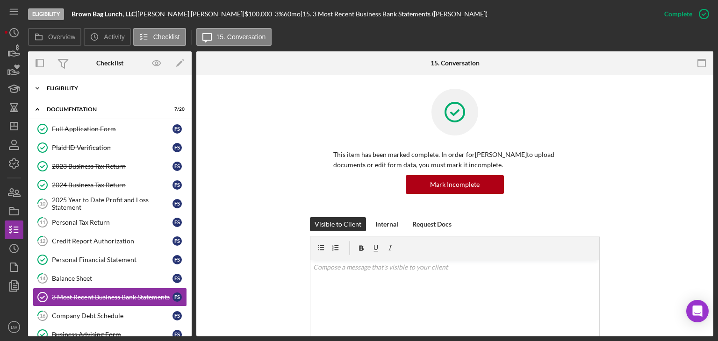
click at [87, 90] on div "Eligibility" at bounding box center [113, 89] width 133 height 6
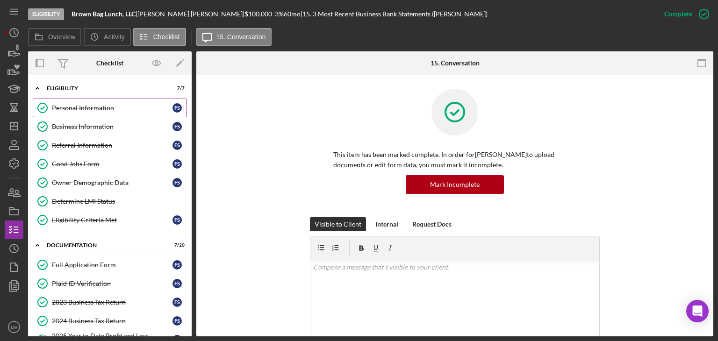
click at [93, 104] on div "Personal Information" at bounding box center [112, 107] width 121 height 7
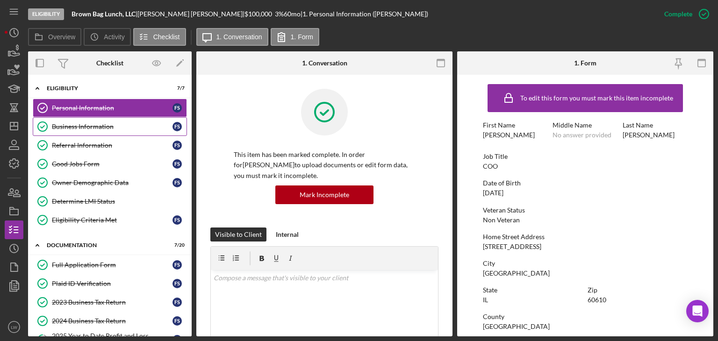
click at [84, 121] on link "Business Information Business Information F S" at bounding box center [110, 126] width 154 height 19
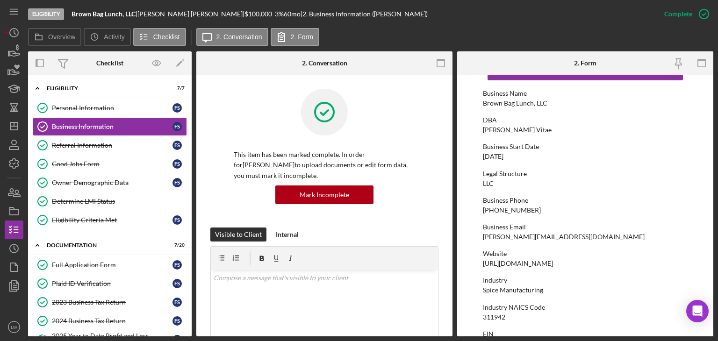
scroll to position [47, 0]
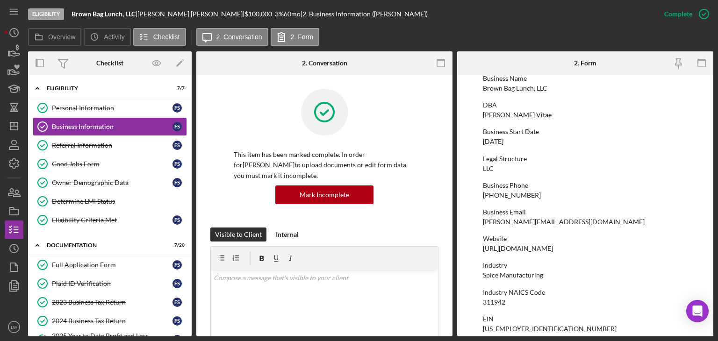
click at [540, 249] on div "[URL][DOMAIN_NAME]" at bounding box center [518, 248] width 70 height 7
copy div "[URL][DOMAIN_NAME]"
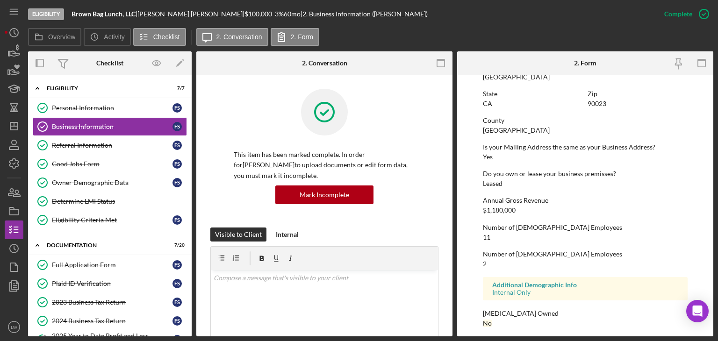
scroll to position [443, 0]
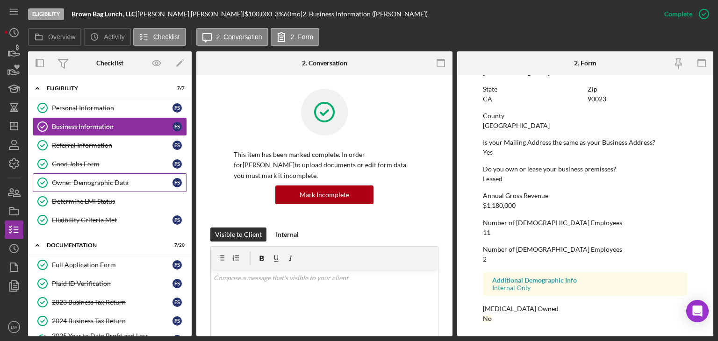
click at [123, 179] on div "Owner Demographic Data" at bounding box center [112, 182] width 121 height 7
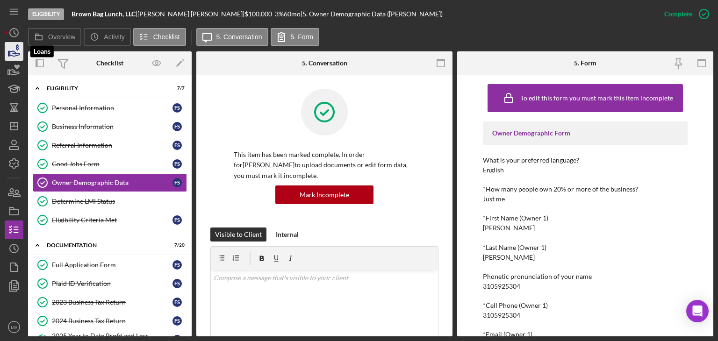
click at [16, 52] on icon "button" at bounding box center [13, 51] width 23 height 23
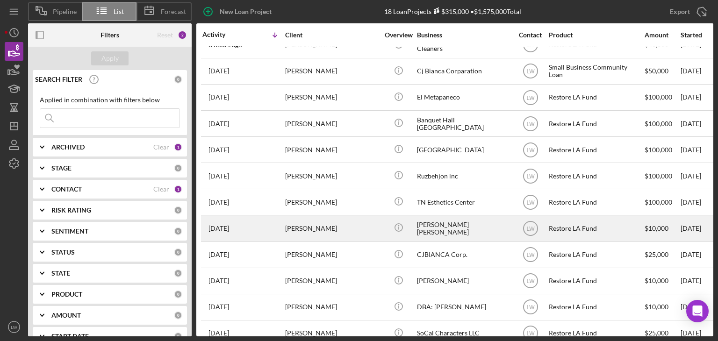
scroll to position [140, 0]
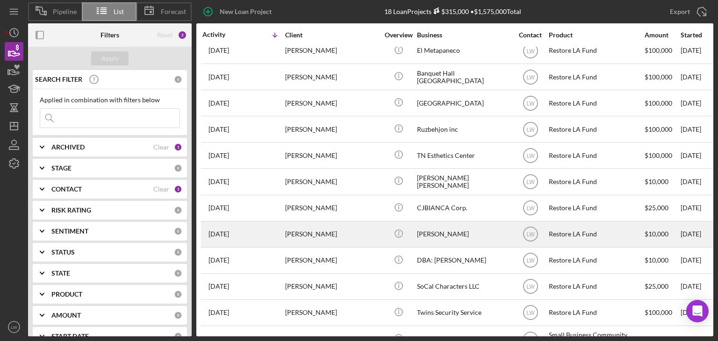
click at [313, 238] on div "[PERSON_NAME]" at bounding box center [331, 234] width 93 height 25
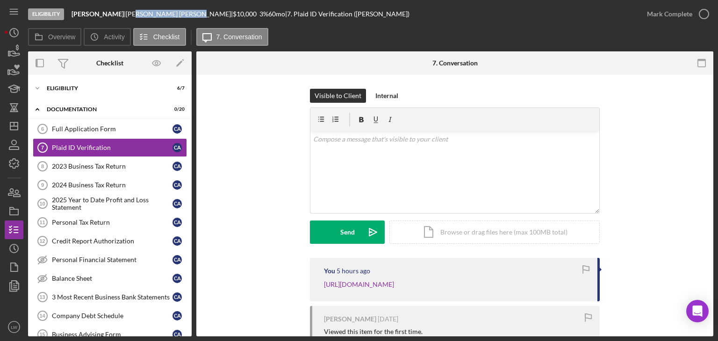
drag, startPoint x: 170, startPoint y: 14, endPoint x: 139, endPoint y: 13, distance: 31.3
click at [139, 13] on div "[PERSON_NAME] |" at bounding box center [179, 13] width 107 height 7
click at [154, 14] on div "[PERSON_NAME] |" at bounding box center [179, 13] width 107 height 7
drag, startPoint x: 178, startPoint y: 14, endPoint x: 130, endPoint y: 14, distance: 47.2
click at [130, 14] on div "[PERSON_NAME] |" at bounding box center [179, 13] width 107 height 7
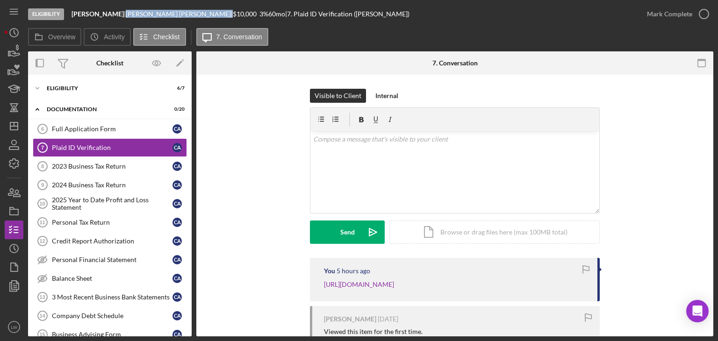
copy div "[PERSON_NAME]"
click at [13, 52] on icon "button" at bounding box center [13, 51] width 23 height 23
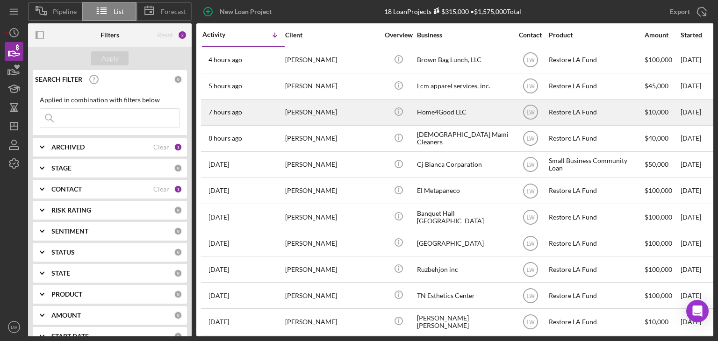
click at [299, 111] on div "[PERSON_NAME]" at bounding box center [331, 112] width 93 height 25
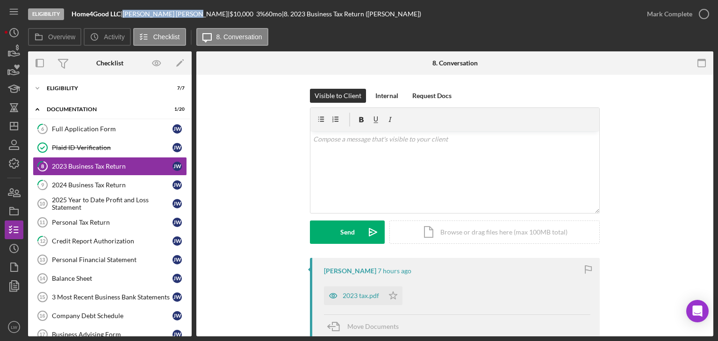
drag, startPoint x: 166, startPoint y: 13, endPoint x: 131, endPoint y: 13, distance: 35.5
click at [131, 13] on div "[PERSON_NAME] |" at bounding box center [175, 13] width 107 height 7
copy div "[PERSON_NAME]"
click at [83, 76] on div "Icon/Expander Eligibility 7 / 7 Icon/Expander Documentation 1 / 20 6 Full Appli…" at bounding box center [110, 206] width 164 height 262
click at [83, 85] on div "Icon/Expander Eligibility 7 / 7" at bounding box center [110, 88] width 164 height 19
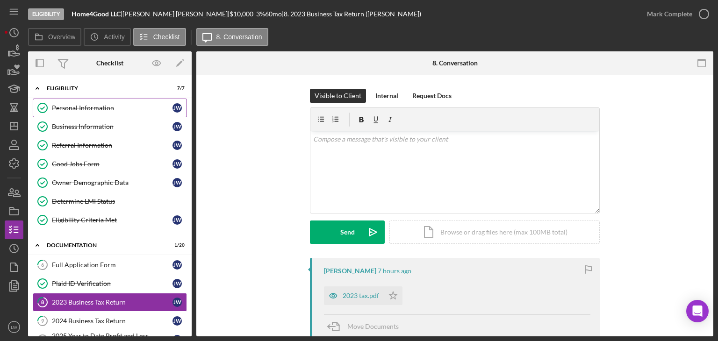
click at [112, 103] on link "Personal Information Personal Information [PERSON_NAME]" at bounding box center [110, 108] width 154 height 19
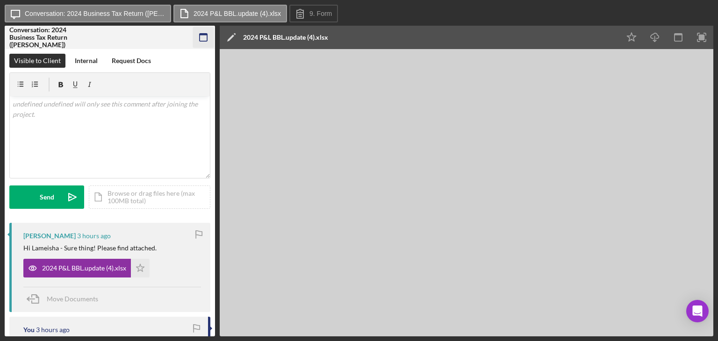
click at [204, 37] on icon "button" at bounding box center [203, 37] width 21 height 21
click at [200, 40] on rect "button" at bounding box center [203, 37] width 7 height 7
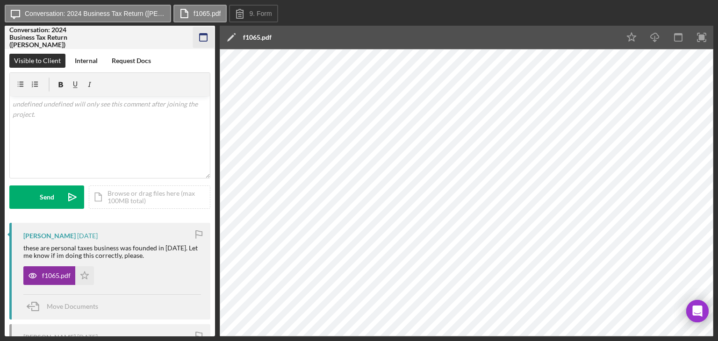
click at [209, 34] on icon "button" at bounding box center [203, 37] width 21 height 21
